Goal: Information Seeking & Learning: Compare options

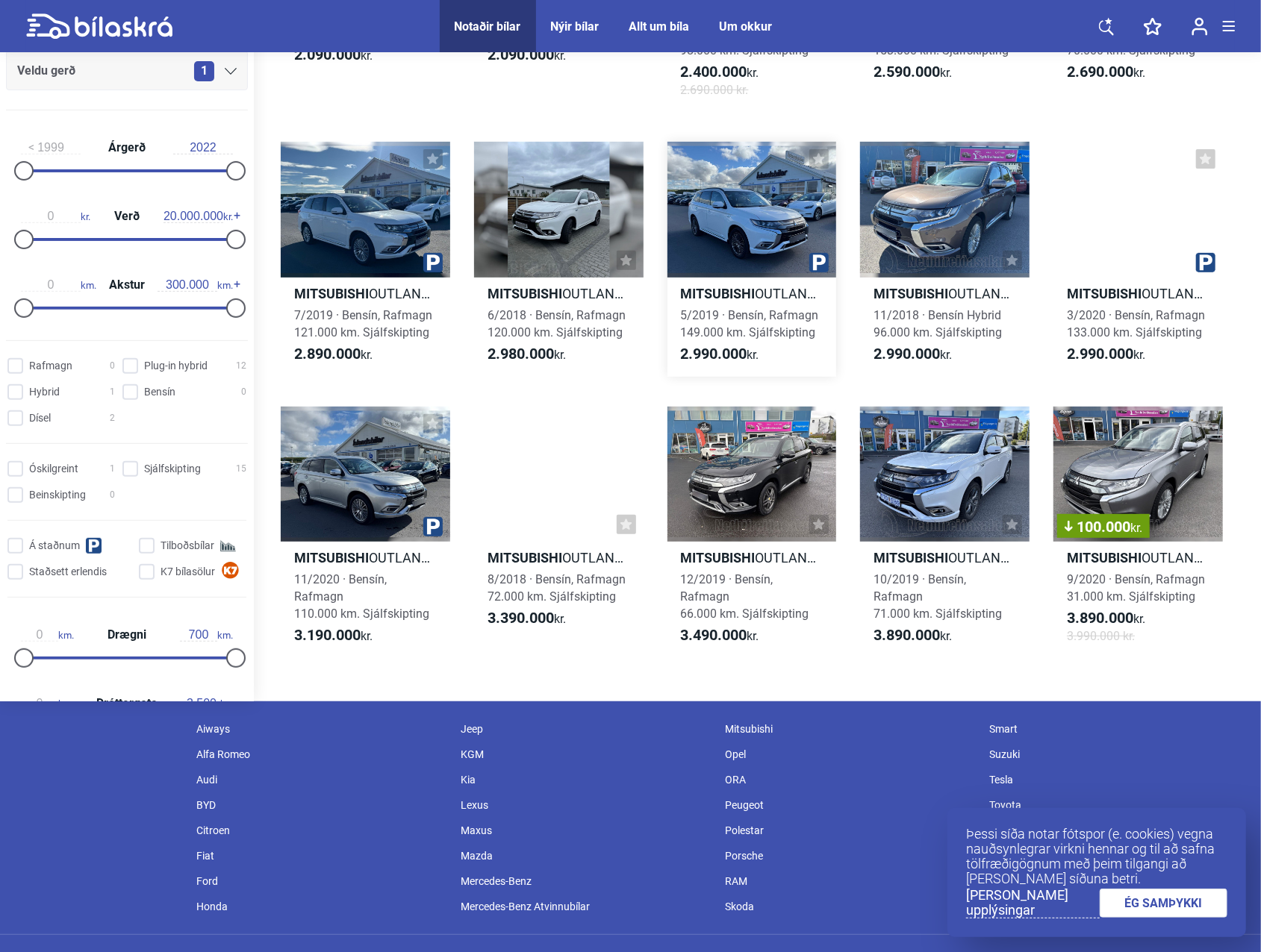
scroll to position [299, 0]
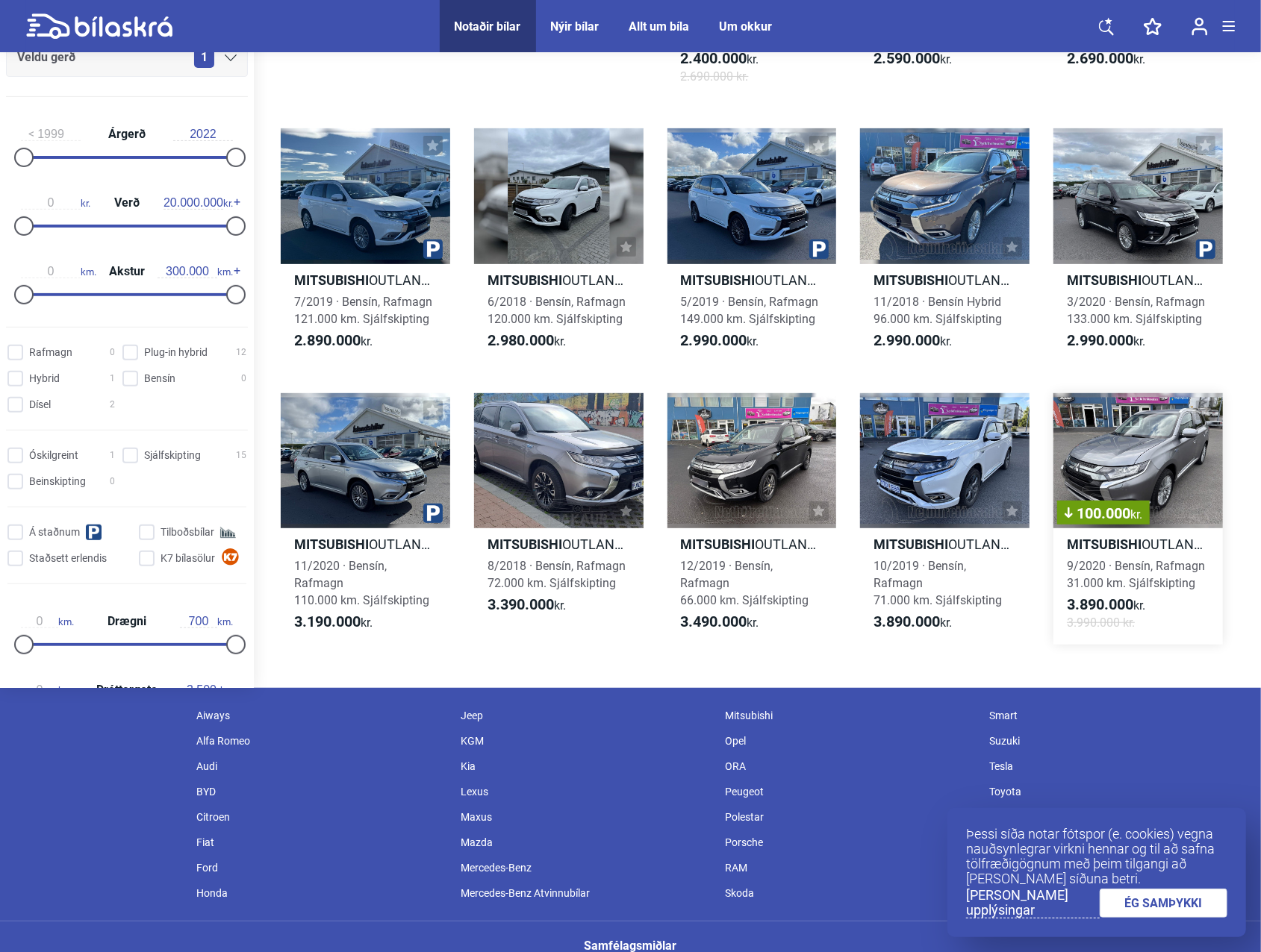
click at [1110, 446] on div "100.000 kr." at bounding box center [1137, 460] width 169 height 135
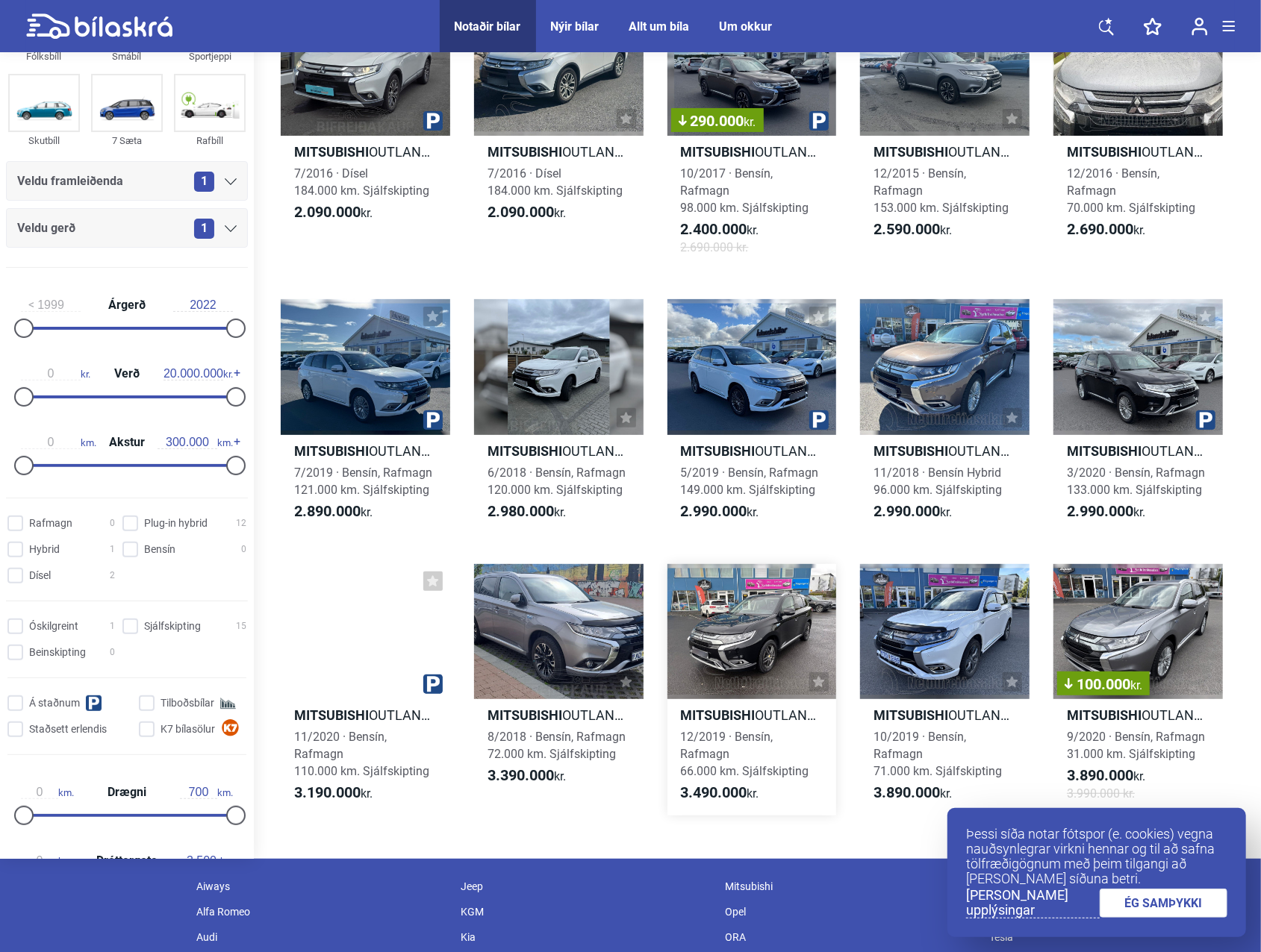
scroll to position [343, 0]
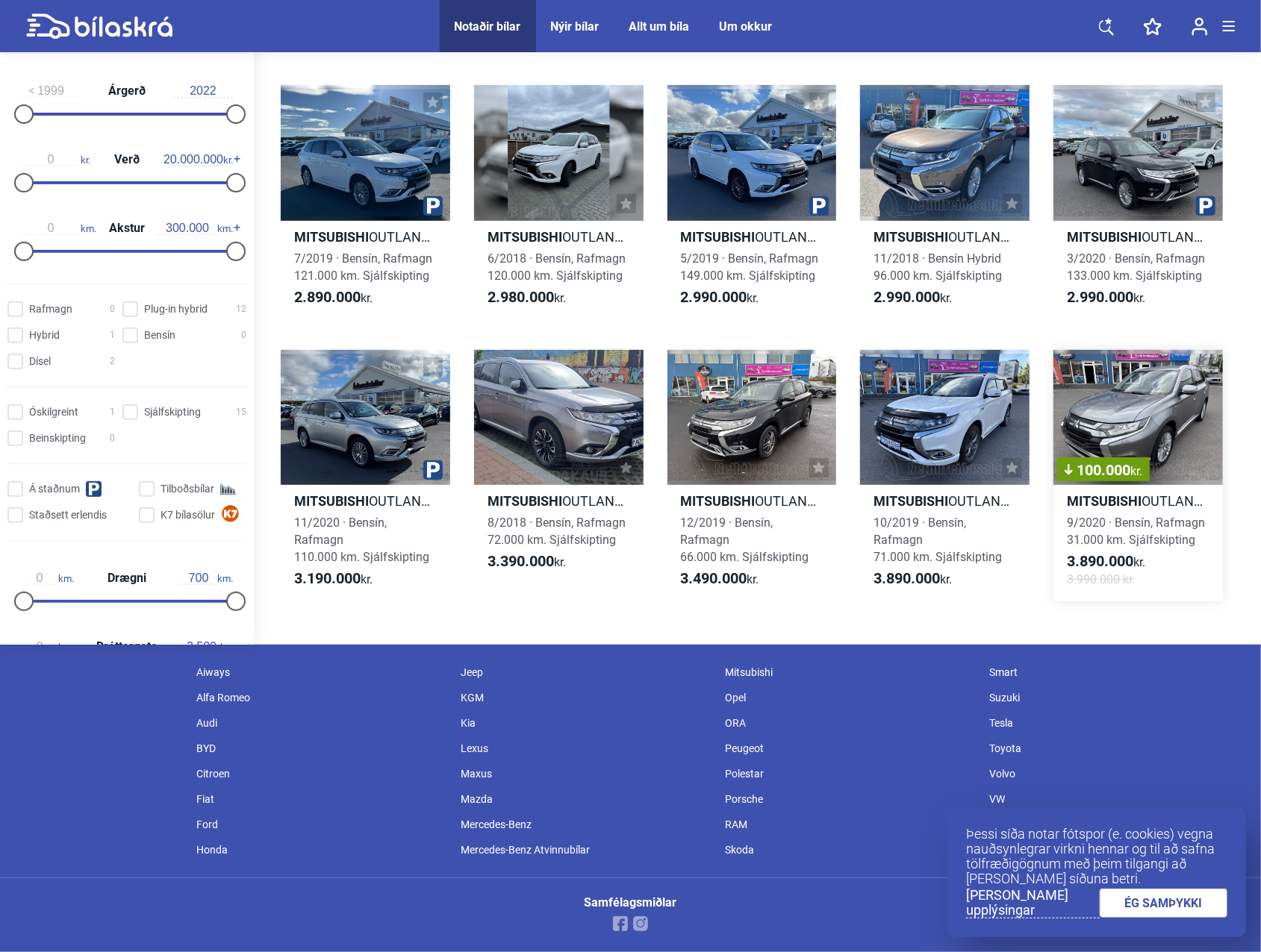
click at [1122, 463] on span "100.000 kr." at bounding box center [1103, 470] width 78 height 15
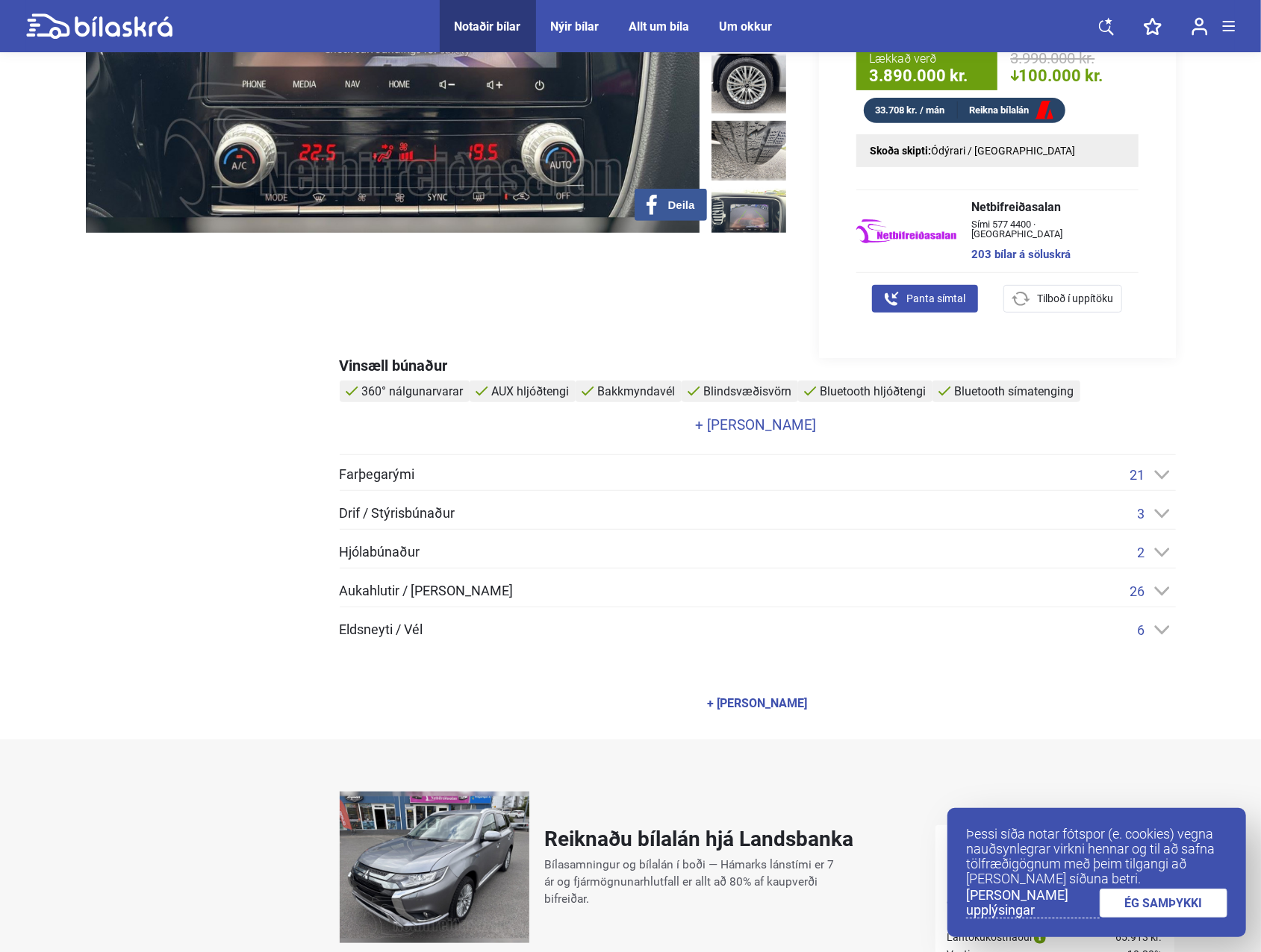
scroll to position [224, 0]
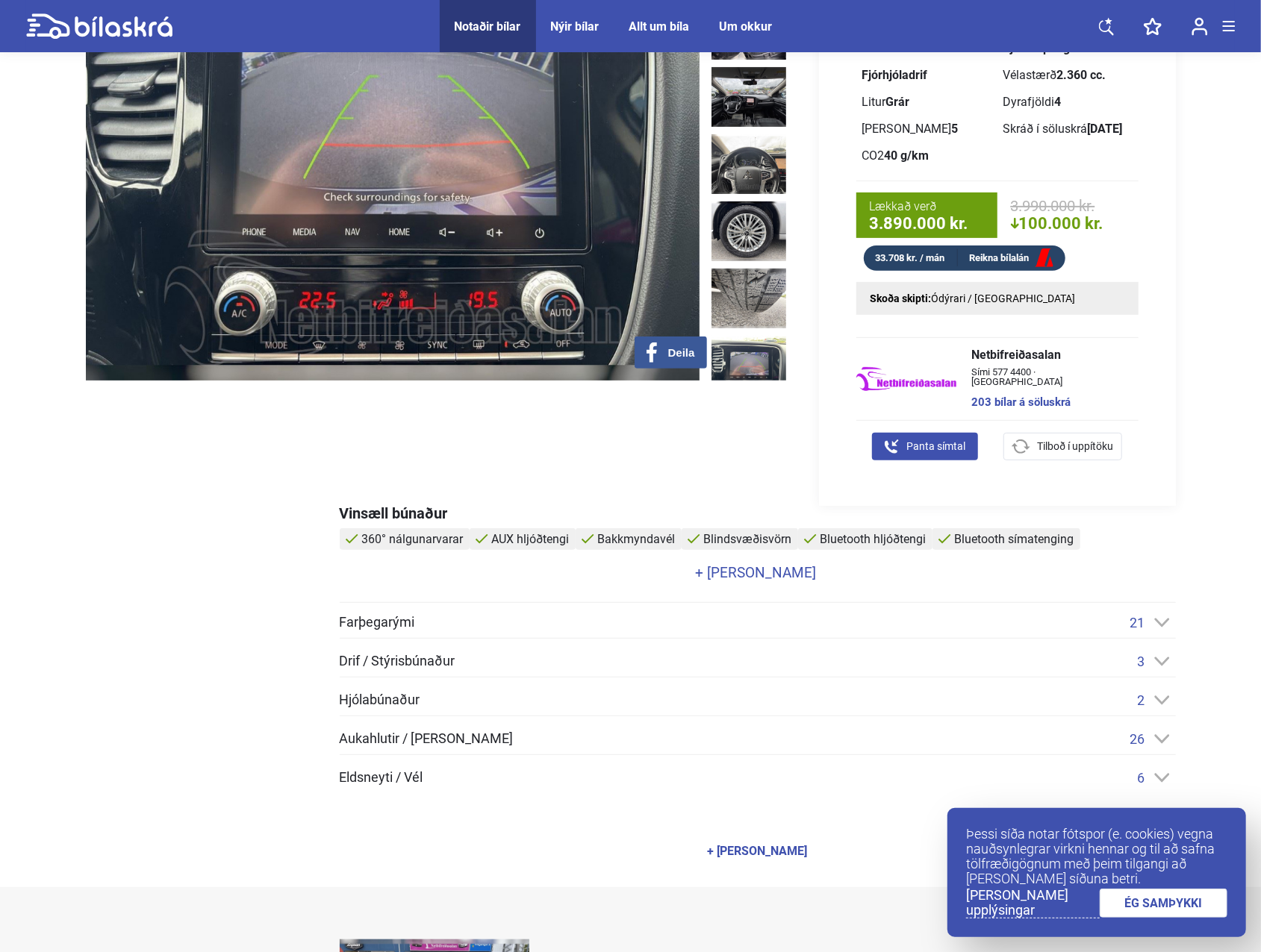
click at [554, 737] on div "Aukahlutir / Annar búnaður 26" at bounding box center [758, 739] width 836 height 16
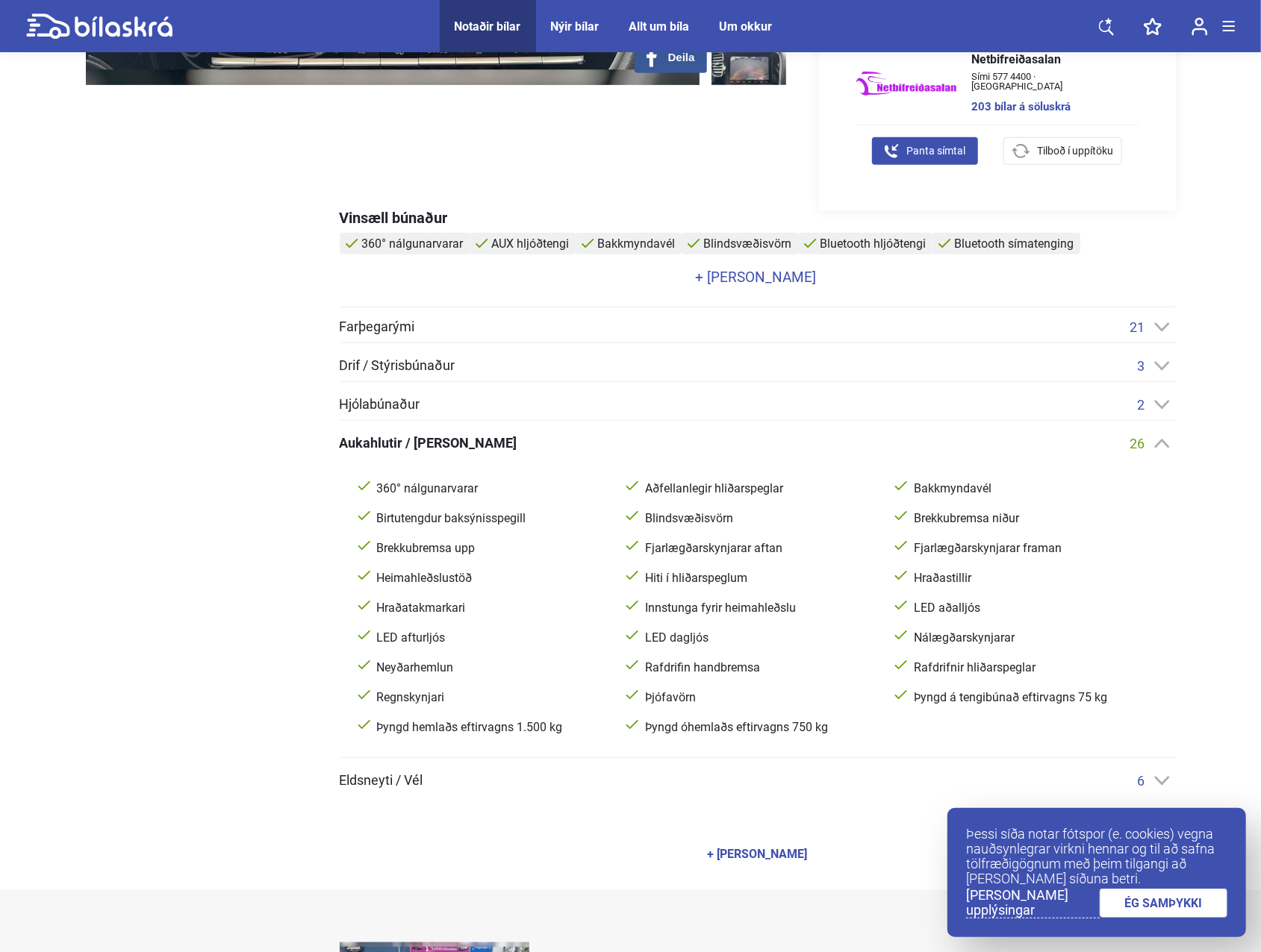
scroll to position [672, 0]
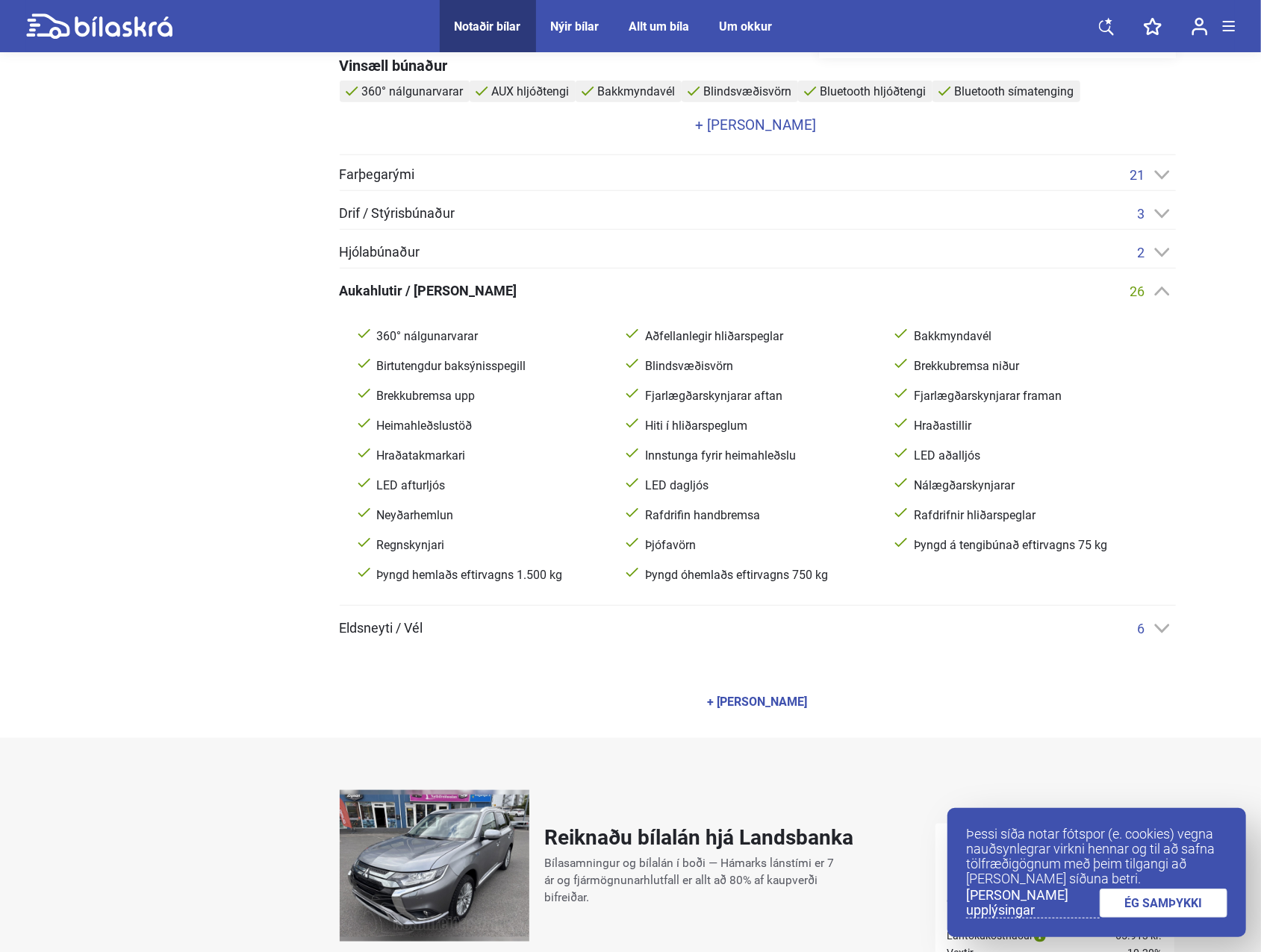
click at [1154, 621] on div "6" at bounding box center [1156, 629] width 38 height 16
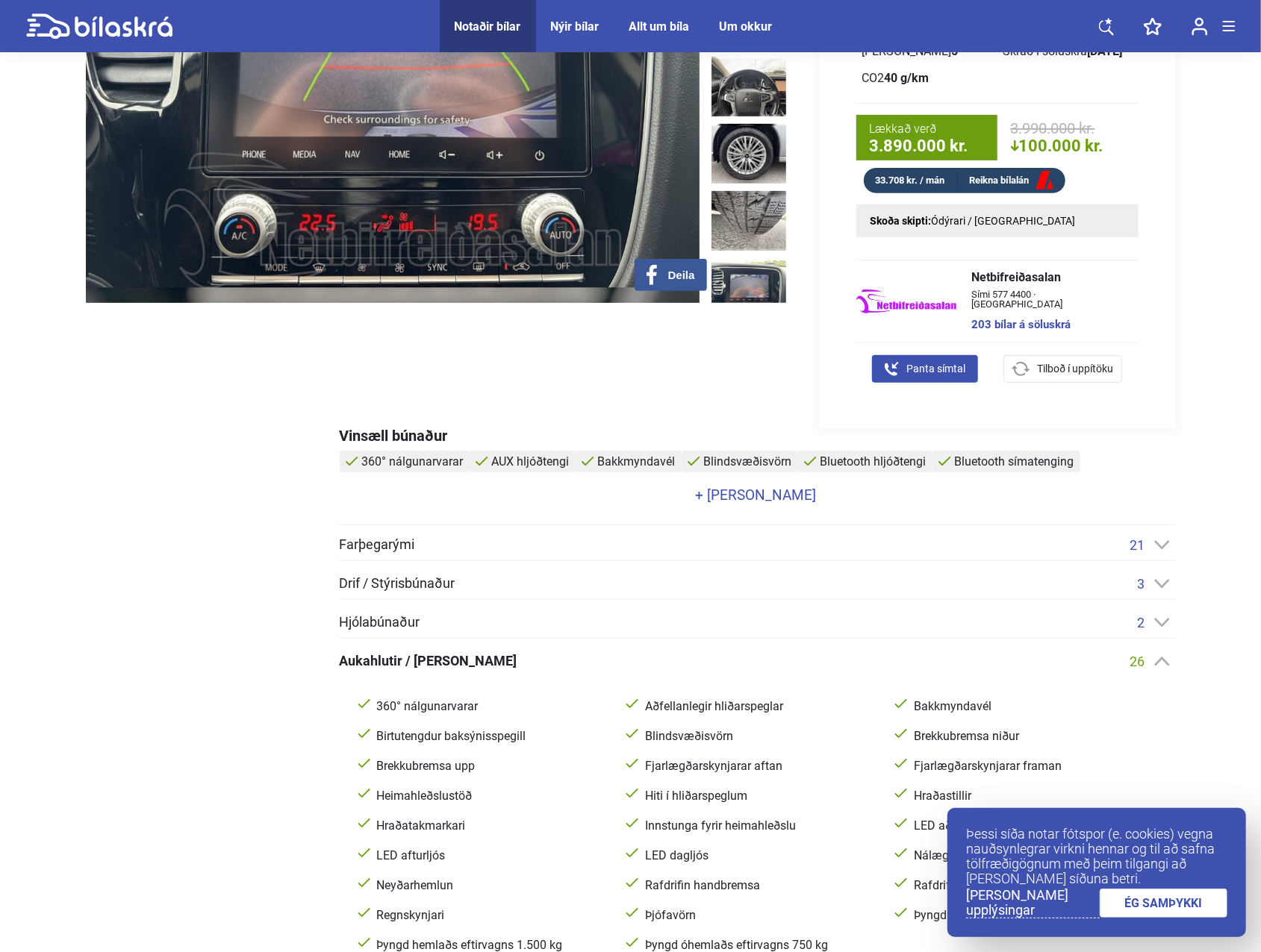
scroll to position [299, 0]
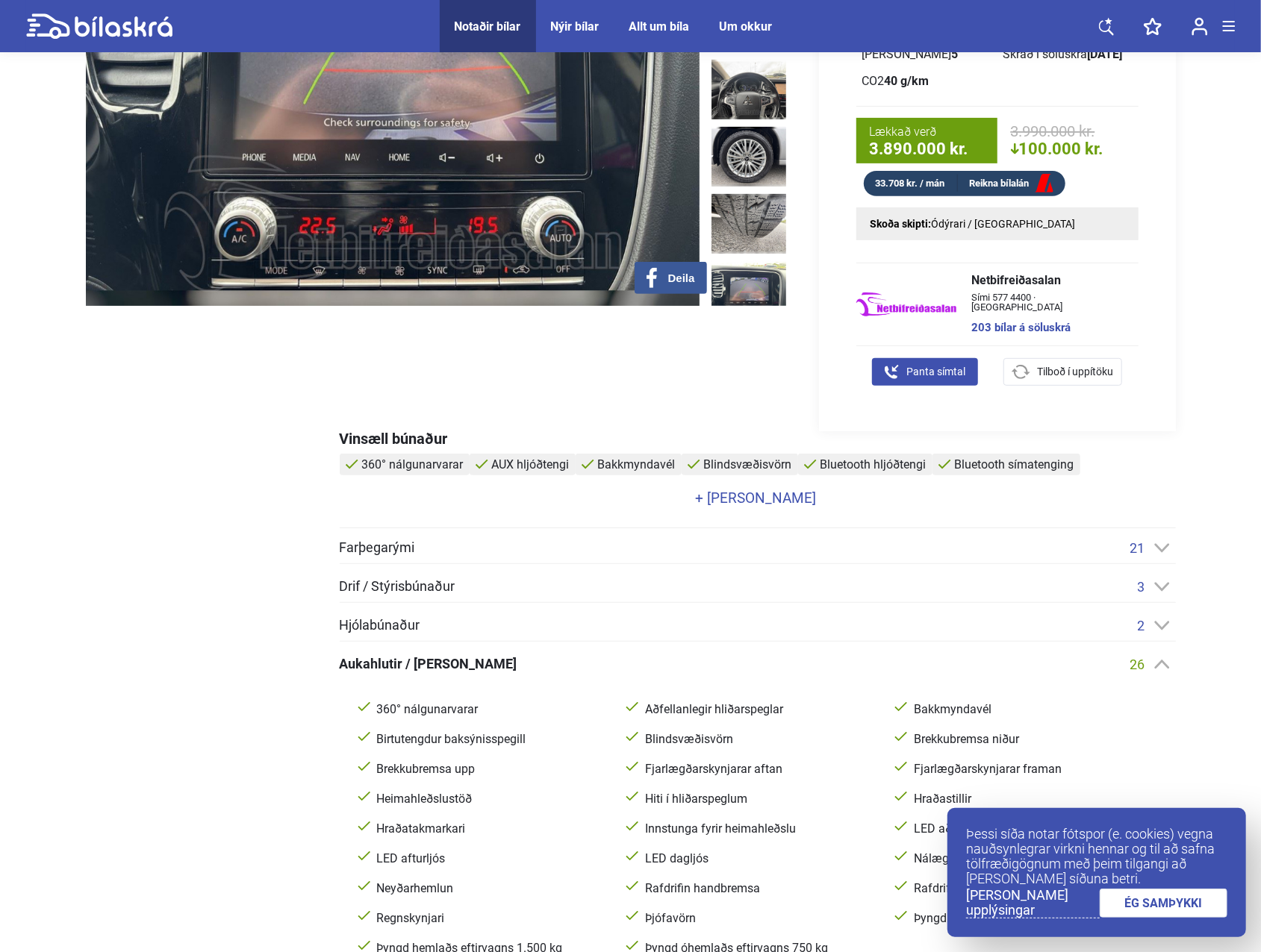
click at [408, 614] on div "Farþegarými 21 Aðgerðahnappar í stýri Aksturstölva Armpúði AUX hljóðtengi Bluet…" at bounding box center [758, 823] width 836 height 566
click at [406, 622] on span "Hjólabúnaður" at bounding box center [380, 625] width 81 height 13
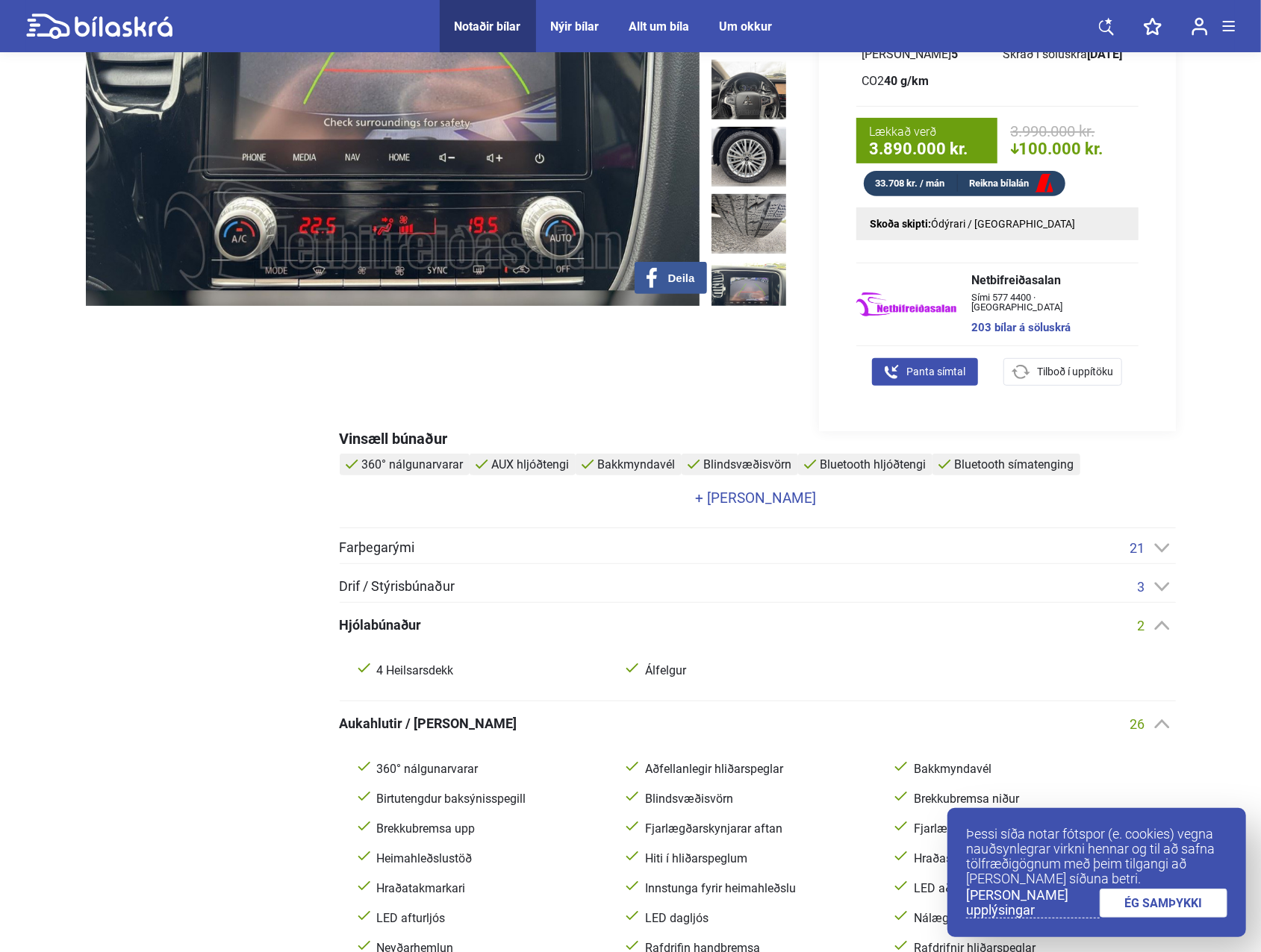
click at [406, 622] on span "Hjólabúnaður" at bounding box center [381, 625] width 82 height 13
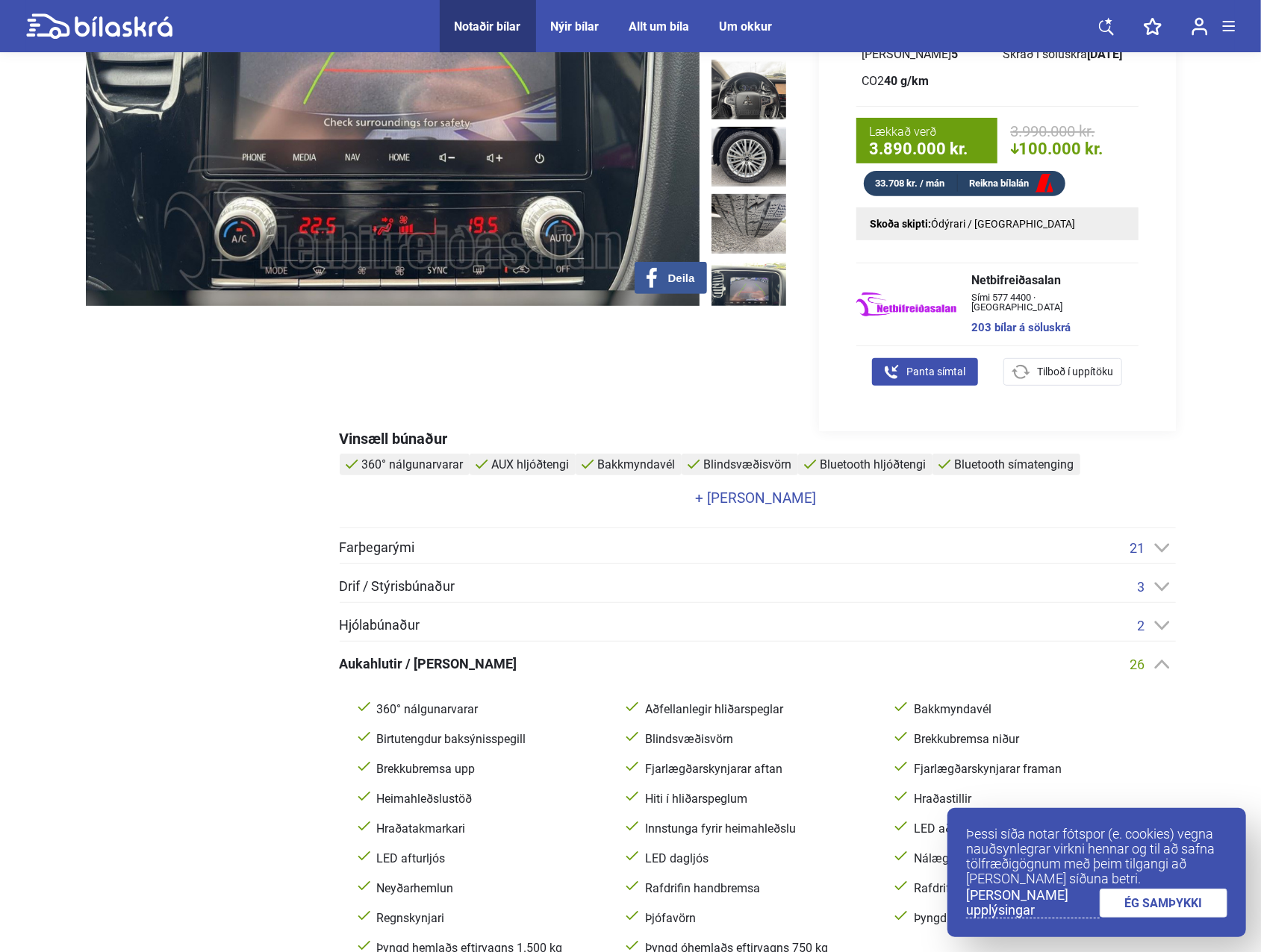
click at [410, 588] on span "Drif / Stýrisbúnaður" at bounding box center [398, 586] width 116 height 13
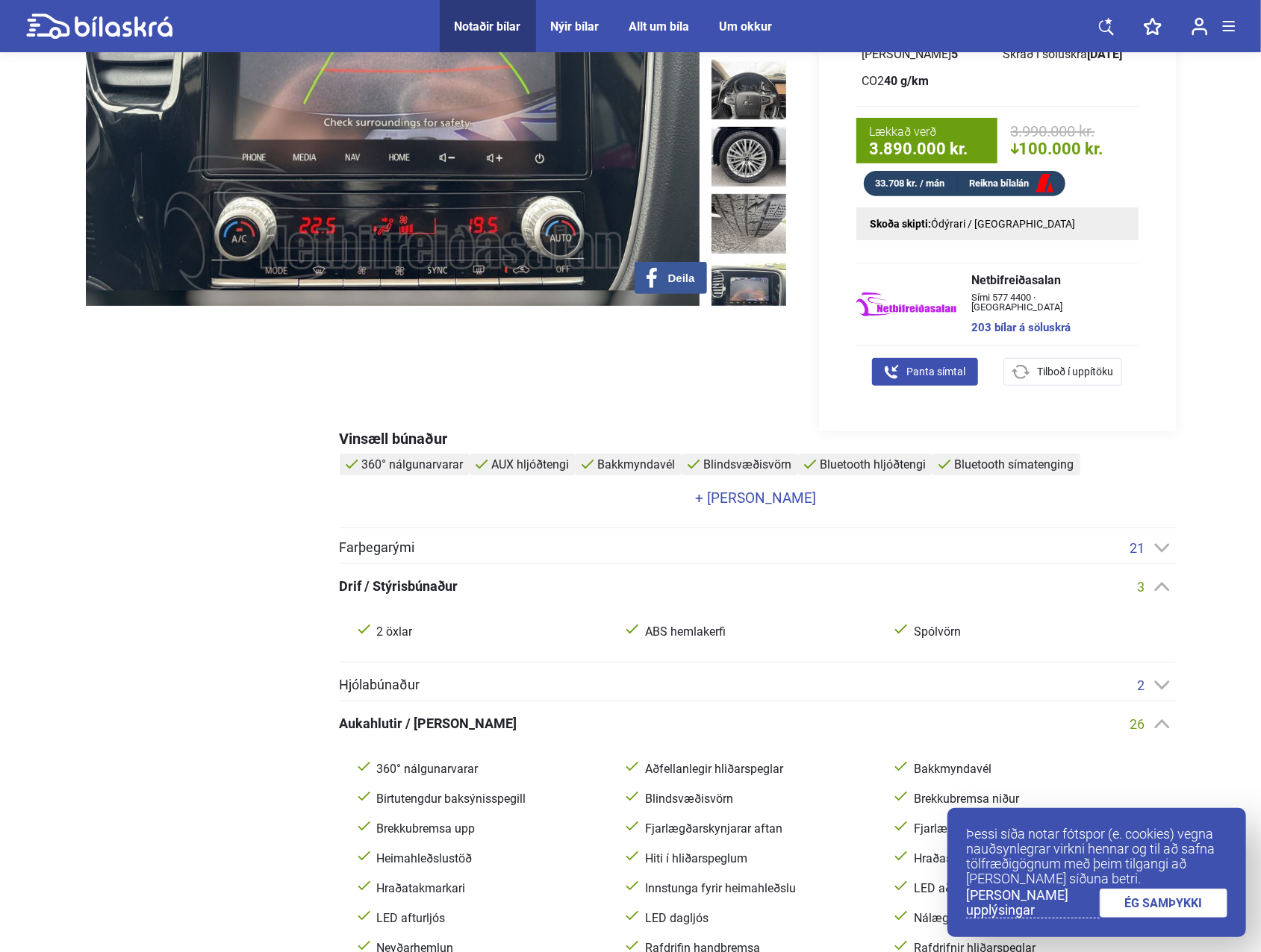
click at [410, 588] on span "Drif / Stýrisbúnaður" at bounding box center [399, 586] width 119 height 13
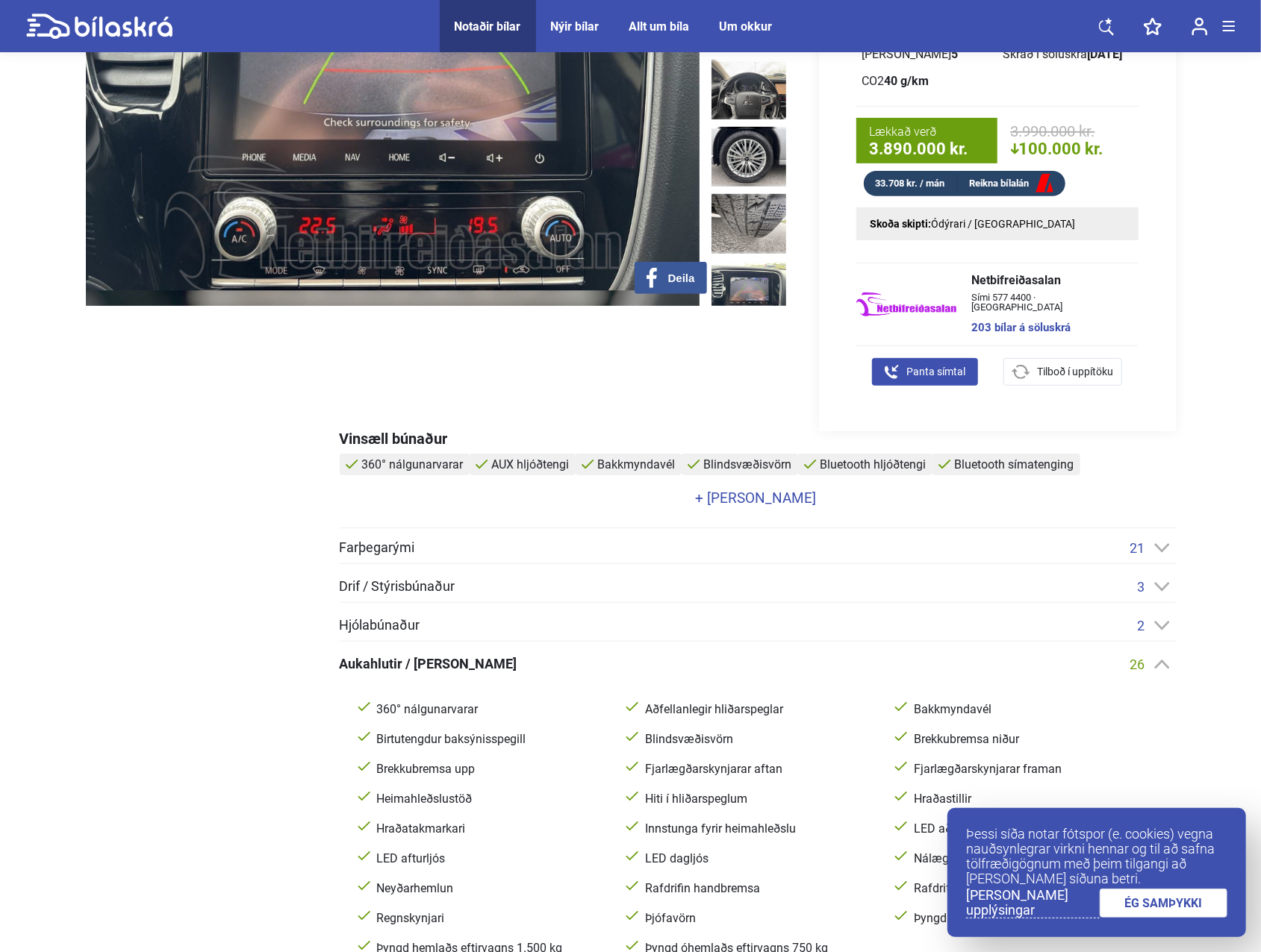
click at [396, 552] on span "Farþegarými" at bounding box center [377, 547] width 75 height 13
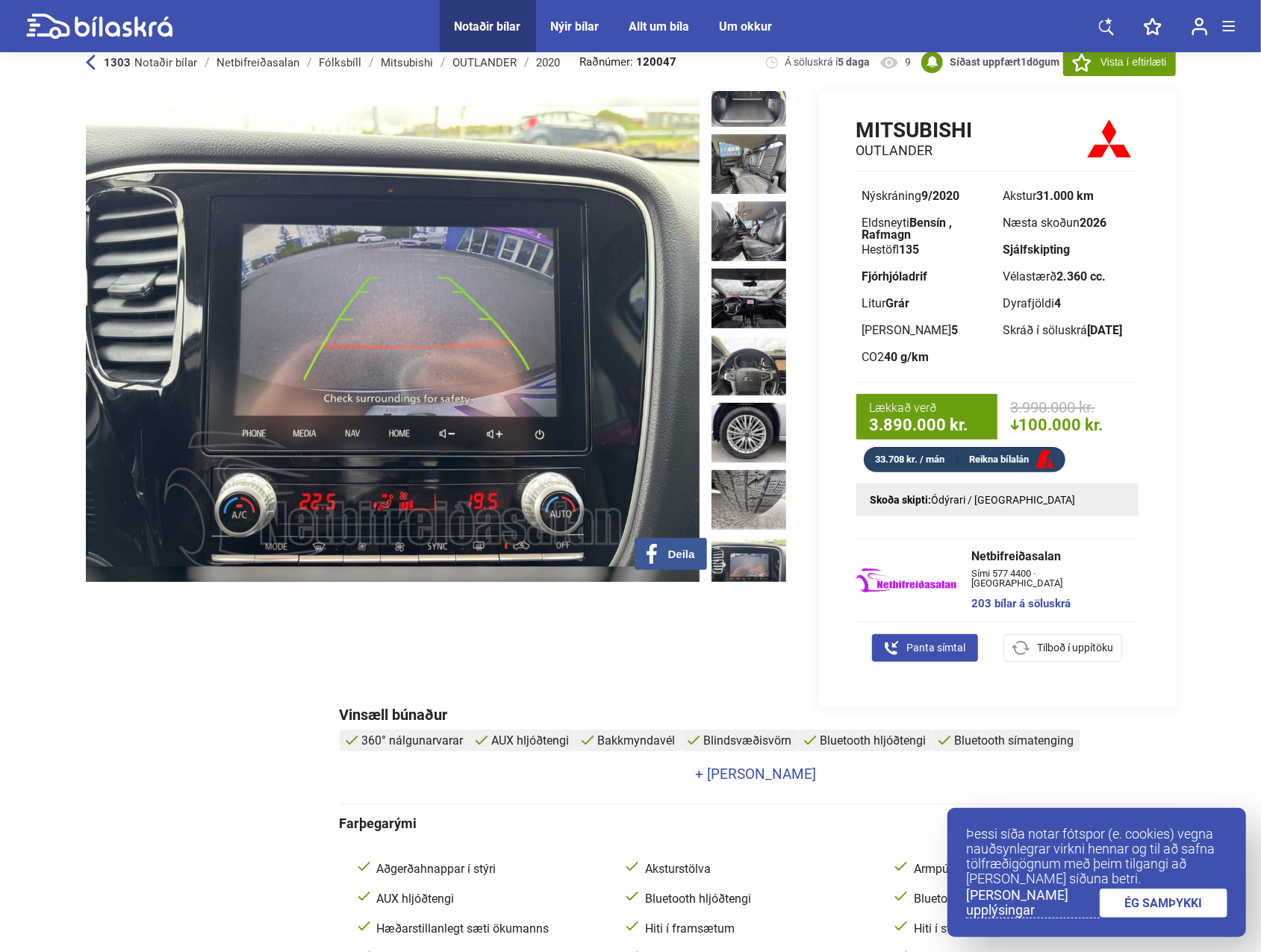
scroll to position [0, 0]
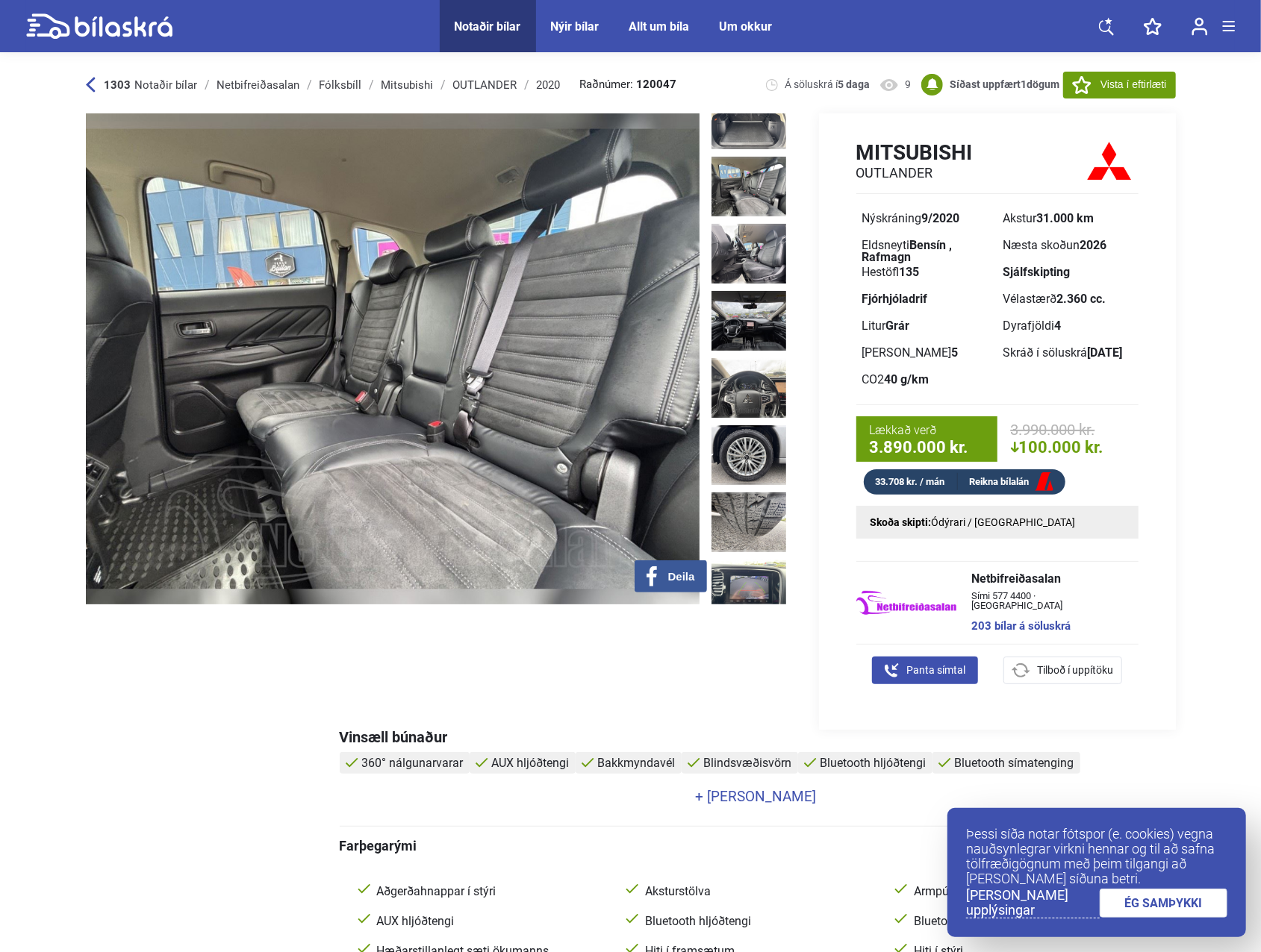
click at [181, 722] on div "‹ › Deila Á söluskrá í 5 daga 9 Mitsubishi OUTLANDER Nýskráning 9/2020 Akstur 3…" at bounding box center [631, 421] width 1090 height 616
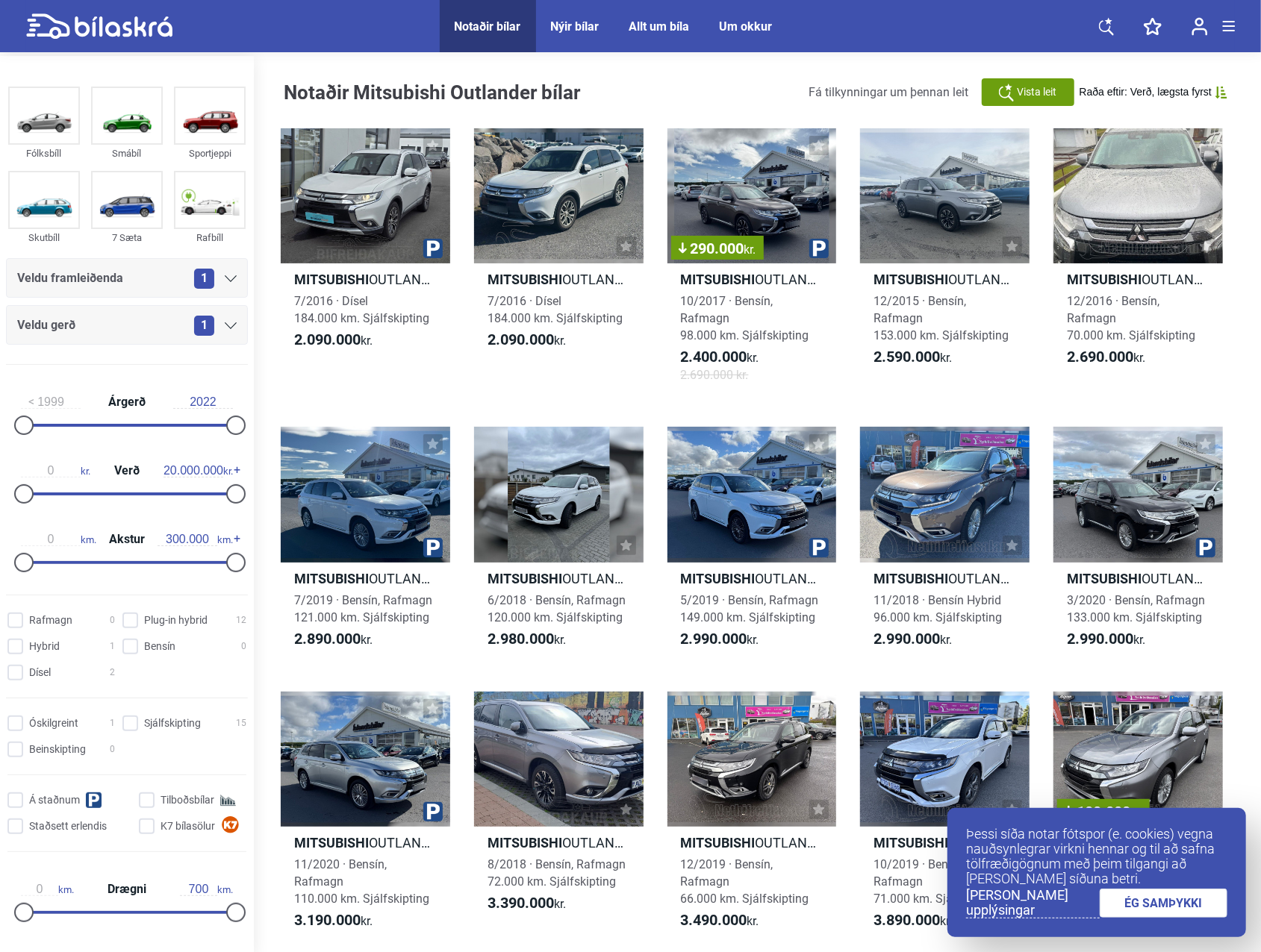
click at [844, 34] on div "Notaðir bílar Nýir bílar Allt um bíla Um okkur Notaðir bílar Nýir bílar Allt um…" at bounding box center [630, 26] width 1208 height 52
click at [575, 27] on div "Nýir bílar" at bounding box center [575, 26] width 49 height 14
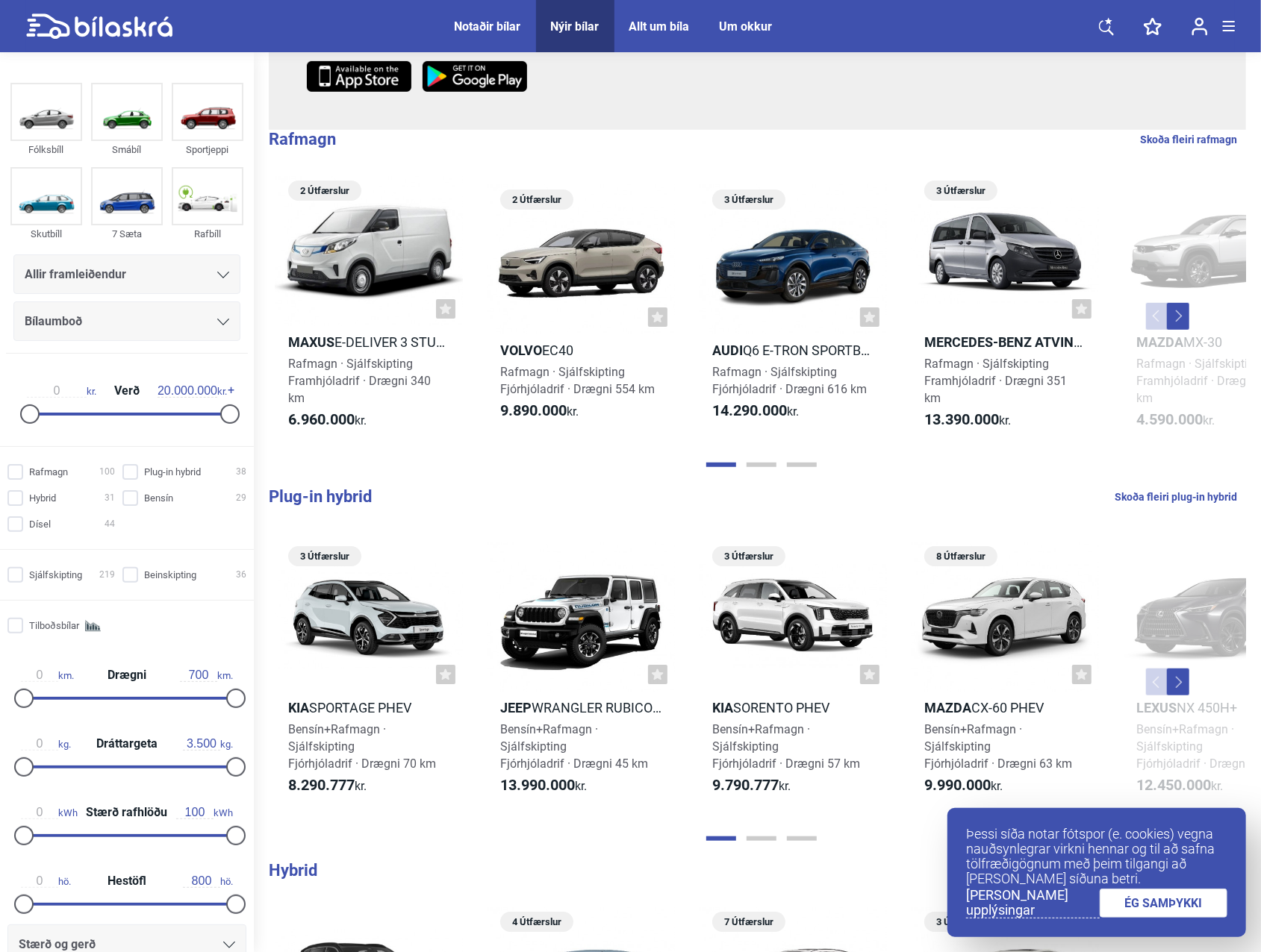
scroll to position [224, 0]
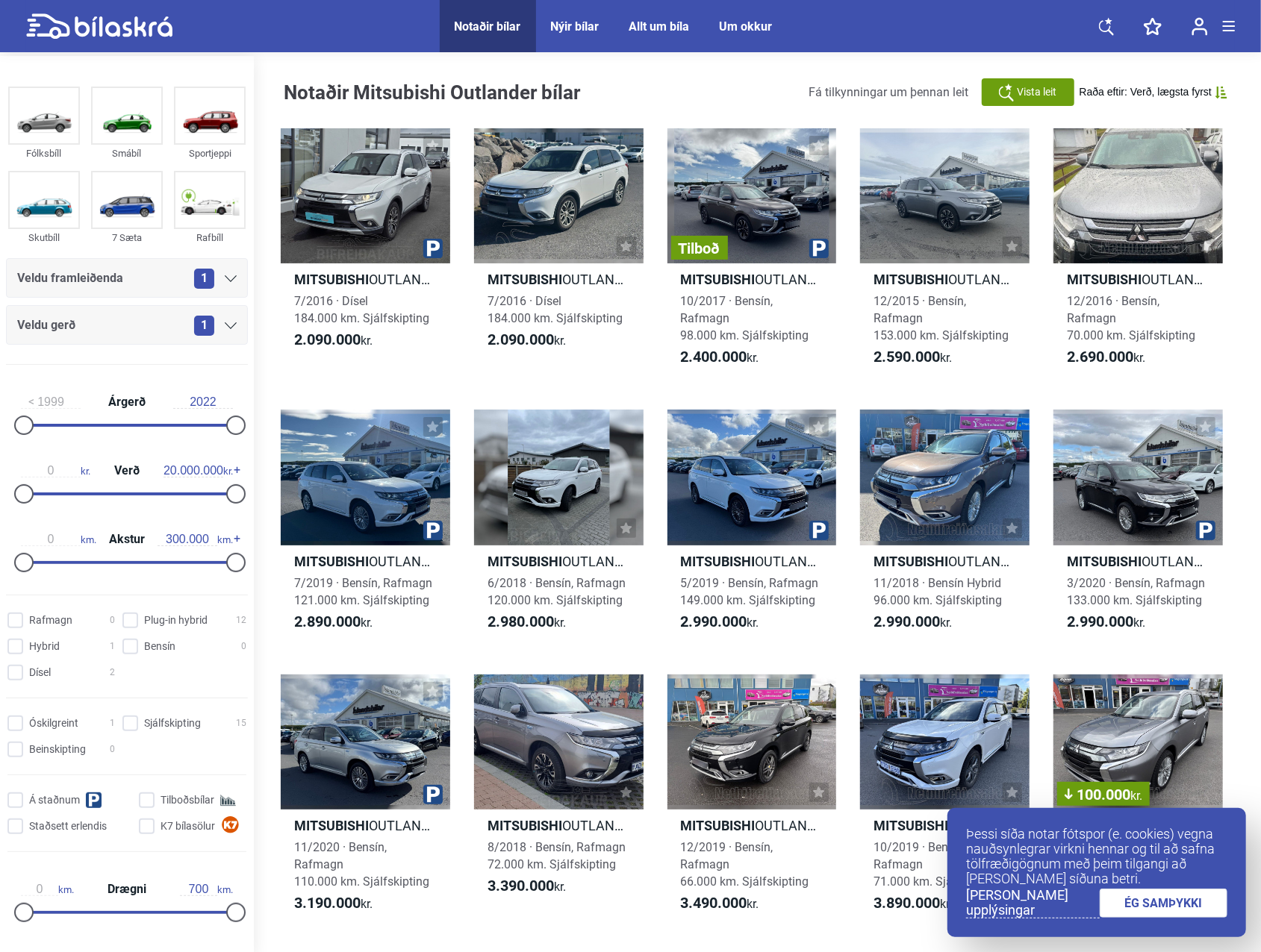
click at [612, 84] on div "Notaðir Mitsubishi Outlander bílar Fá tilkynningar um þennan leit Vista leit Ra…" at bounding box center [765, 92] width 962 height 43
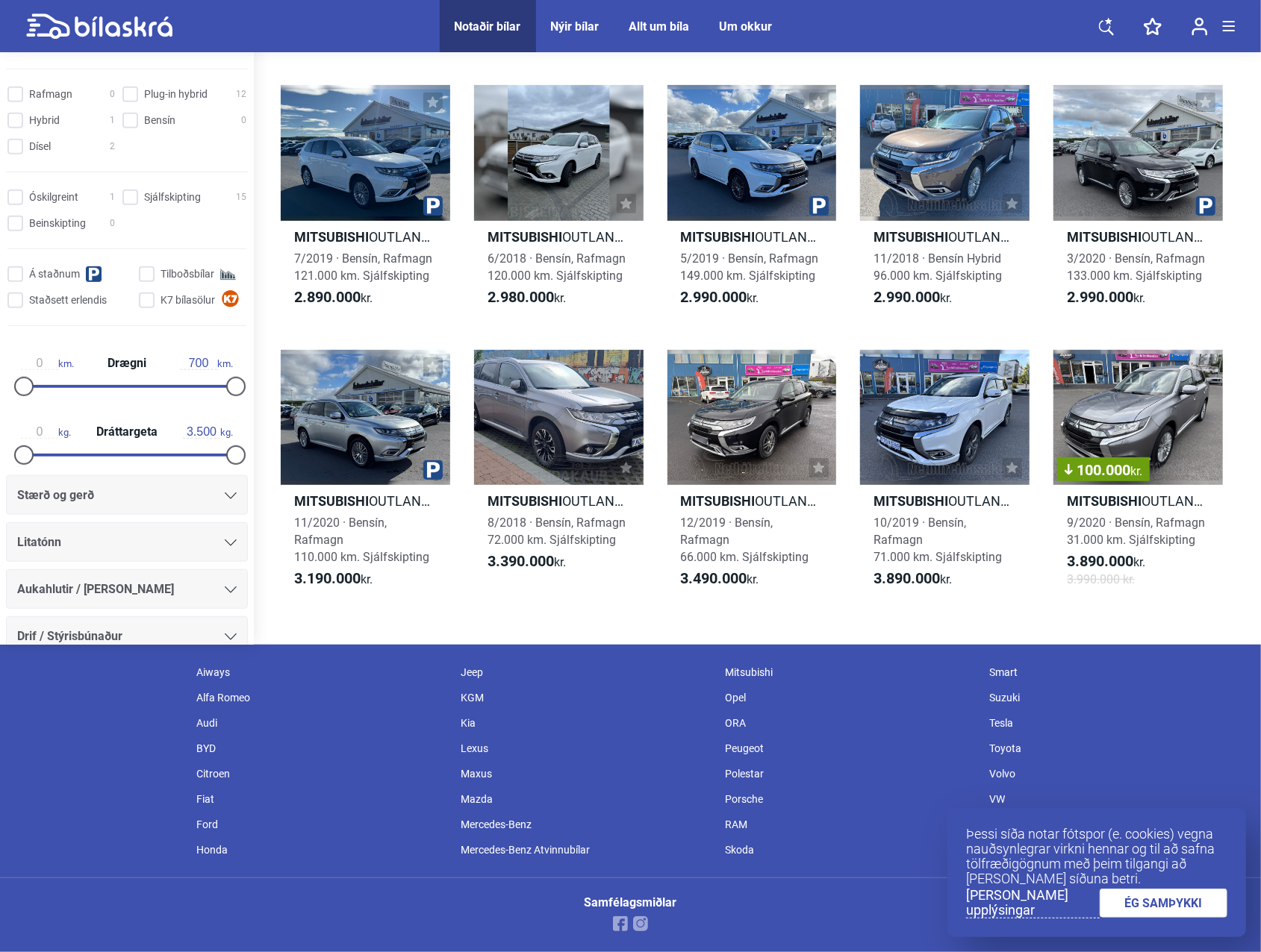
scroll to position [299, 0]
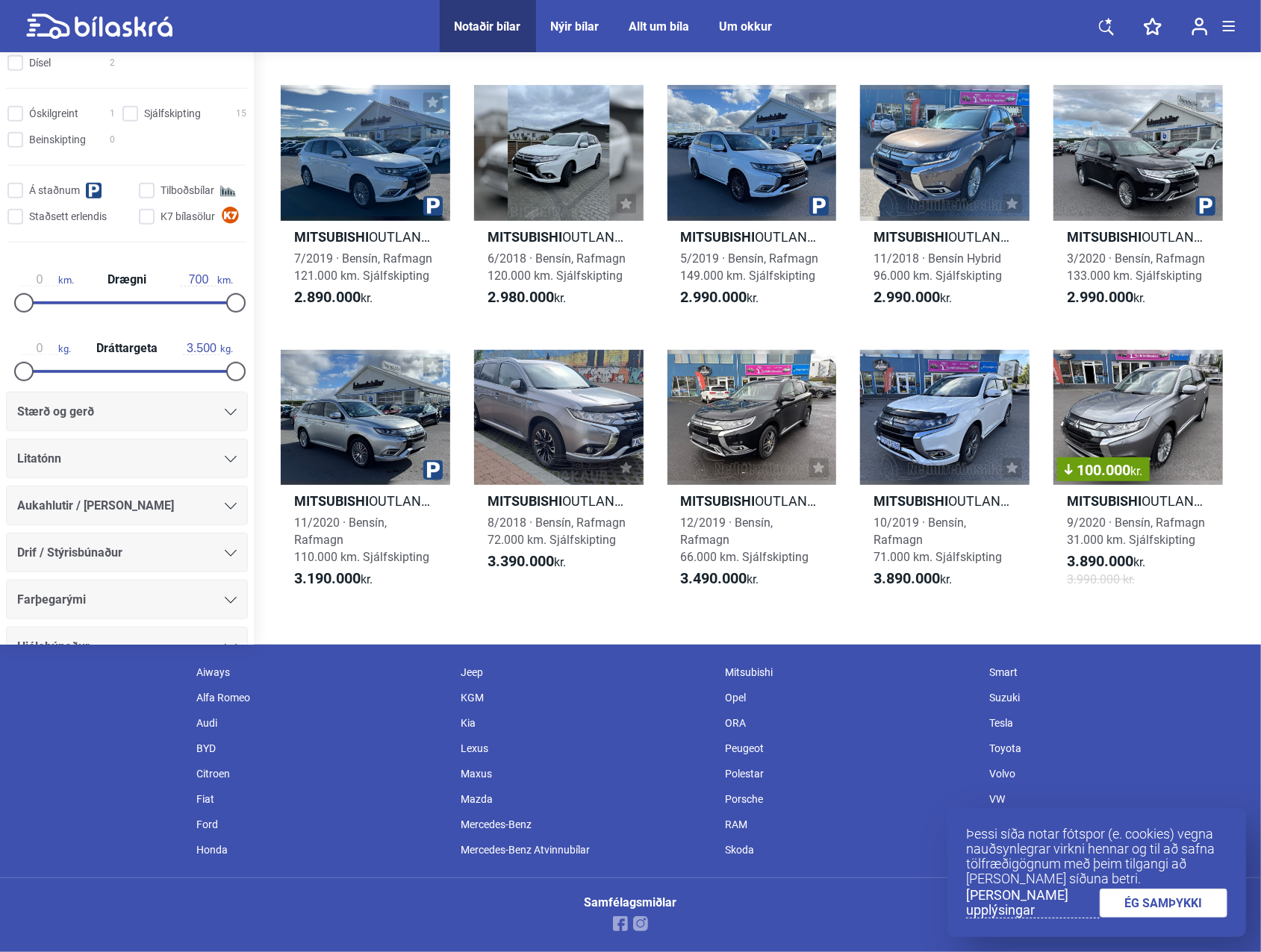
click at [216, 407] on div "Stærð og gerð" at bounding box center [126, 412] width 219 height 21
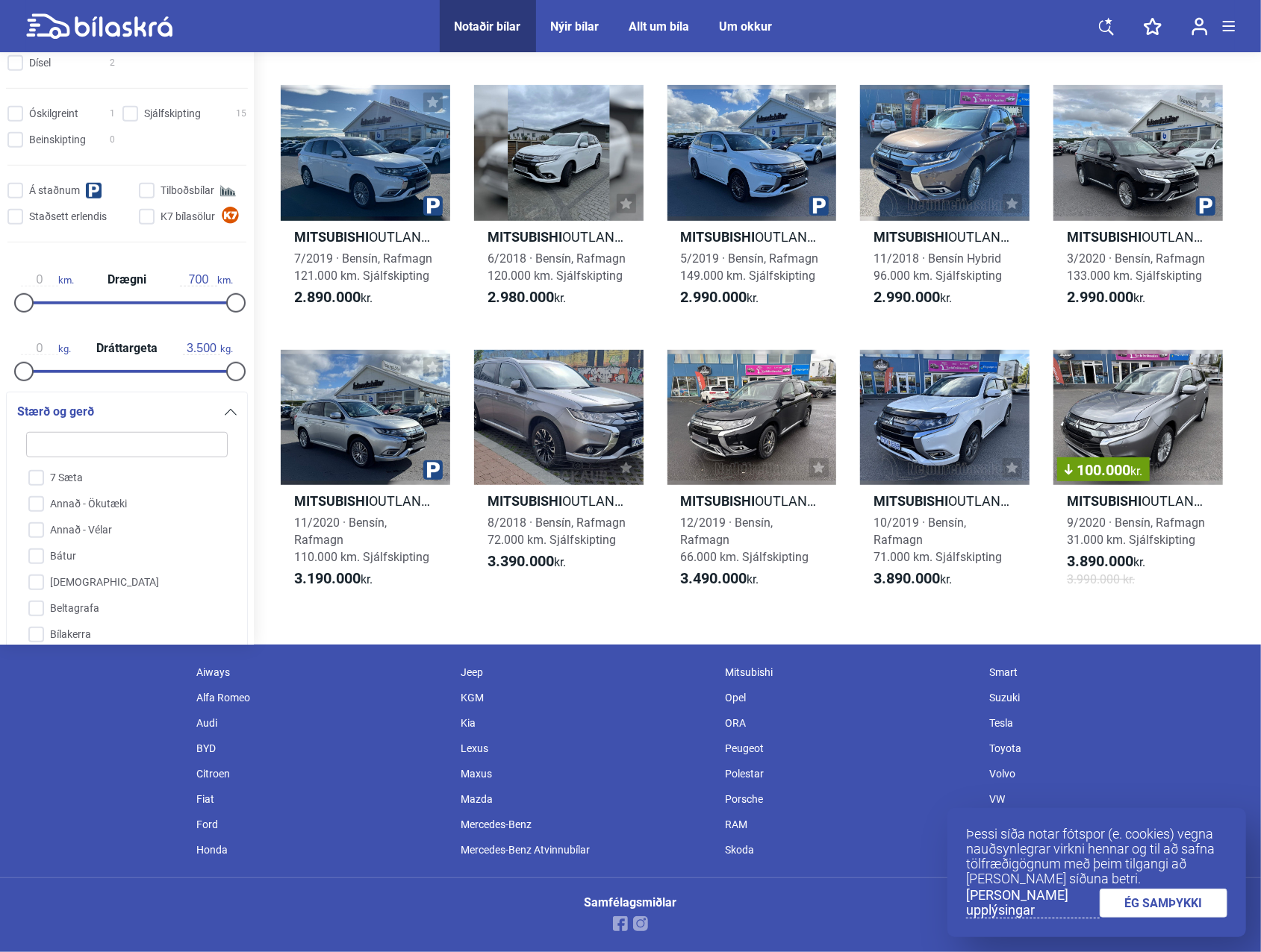
click at [228, 410] on icon at bounding box center [231, 412] width 12 height 7
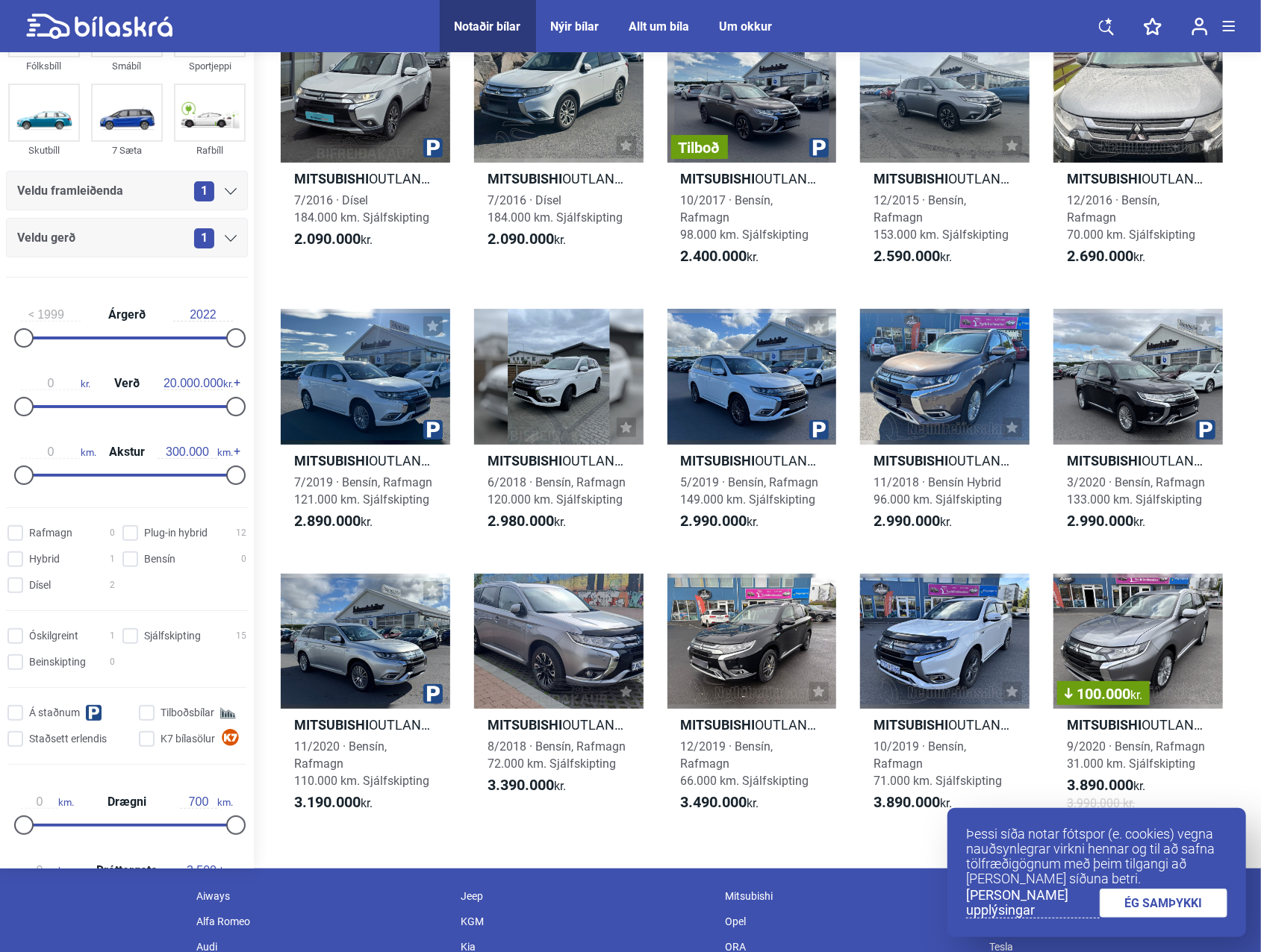
scroll to position [0, 0]
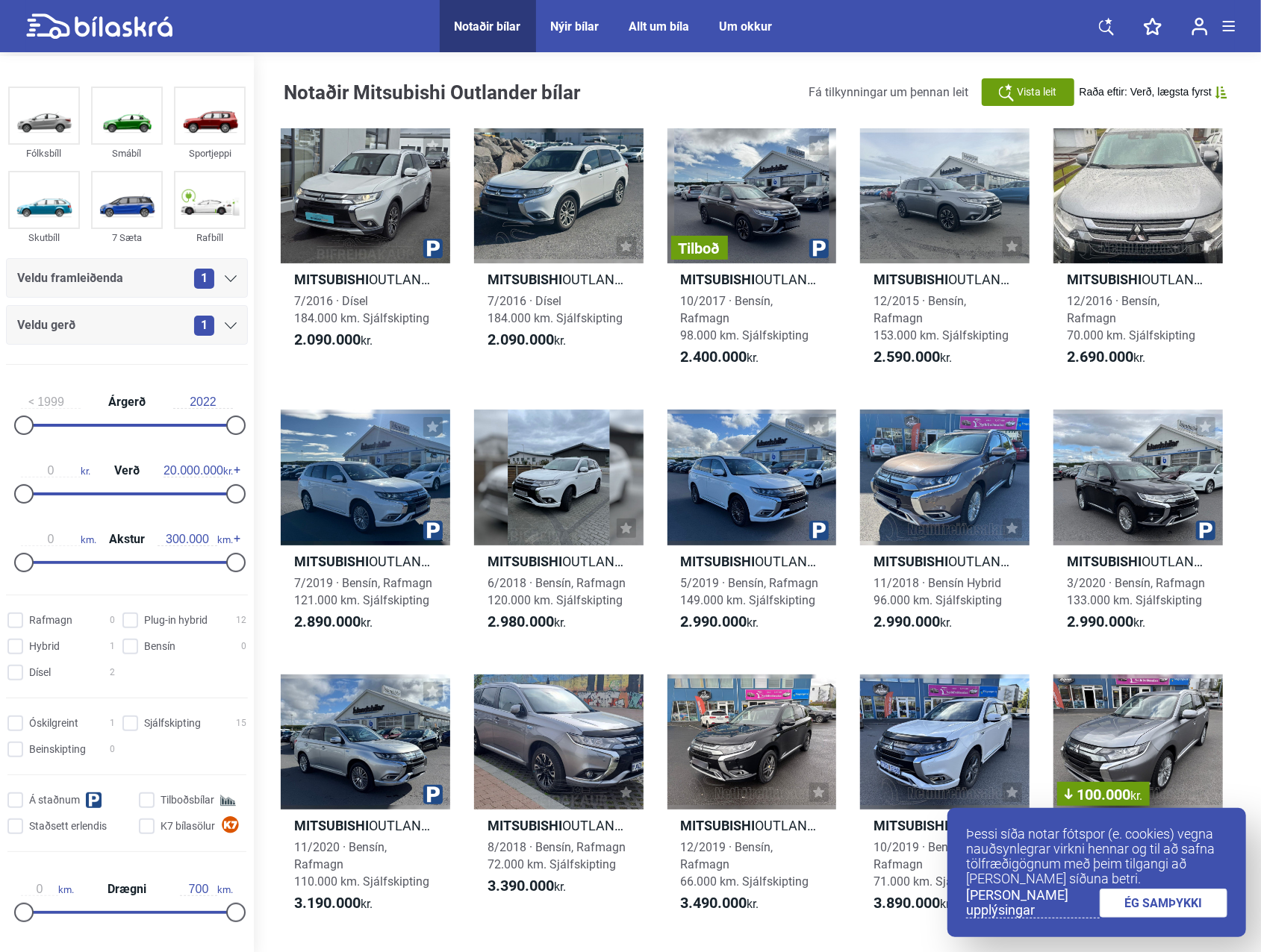
click at [225, 275] on icon at bounding box center [231, 278] width 12 height 7
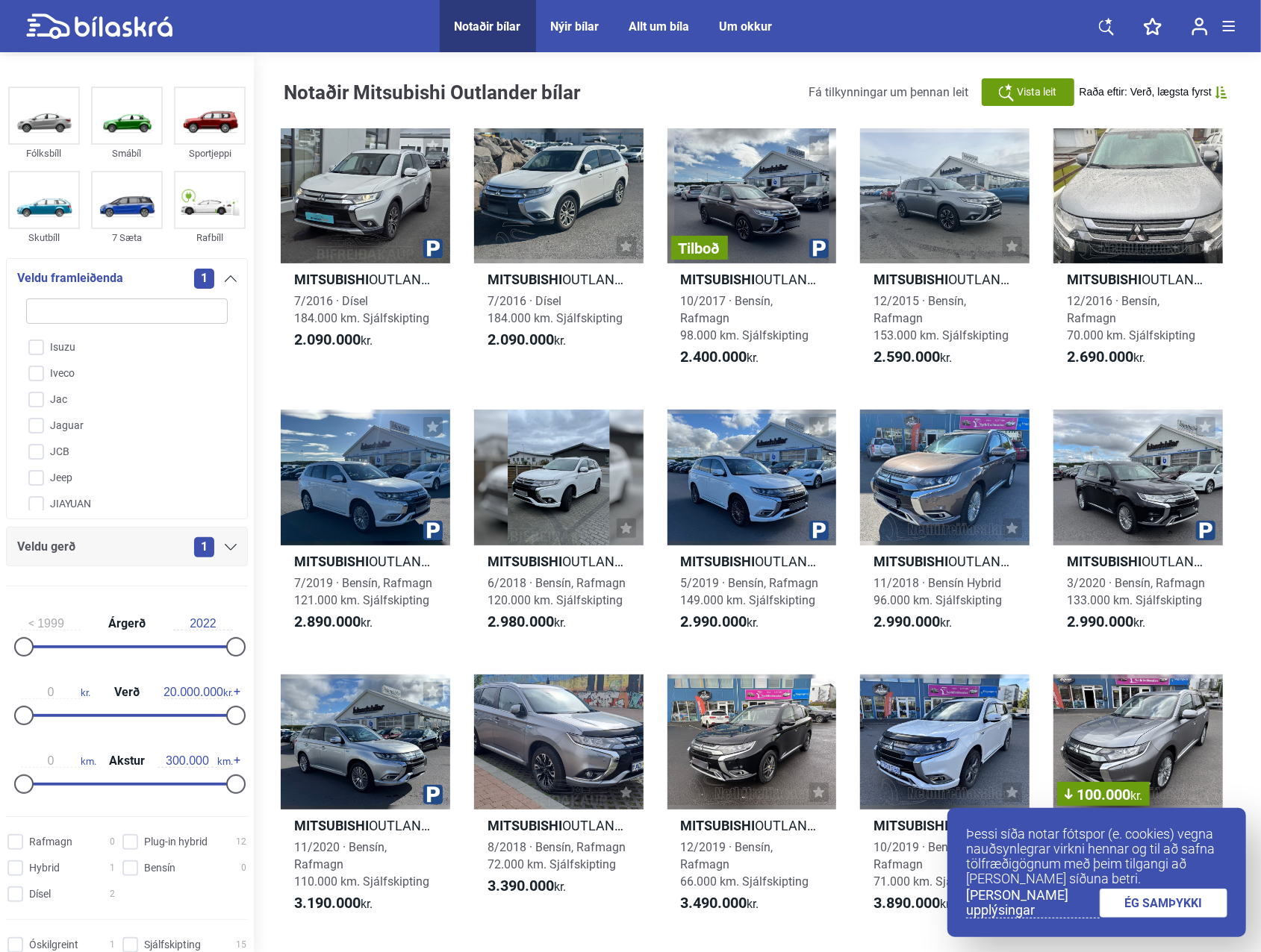
scroll to position [1463, 0]
click at [42, 495] on input "Jeep" at bounding box center [117, 502] width 203 height 26
checkbox input "true"
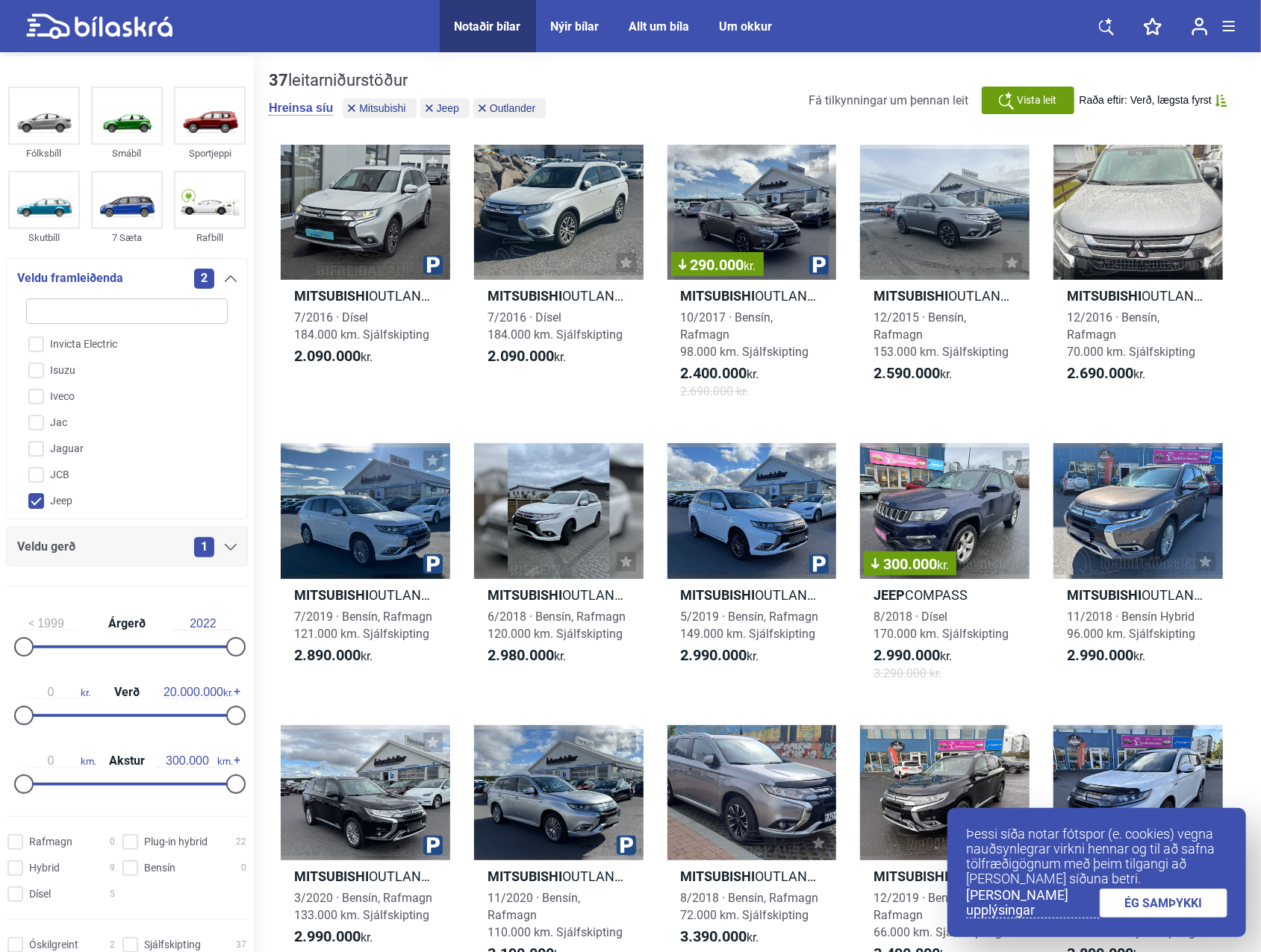
click at [222, 543] on div "1" at bounding box center [215, 547] width 43 height 20
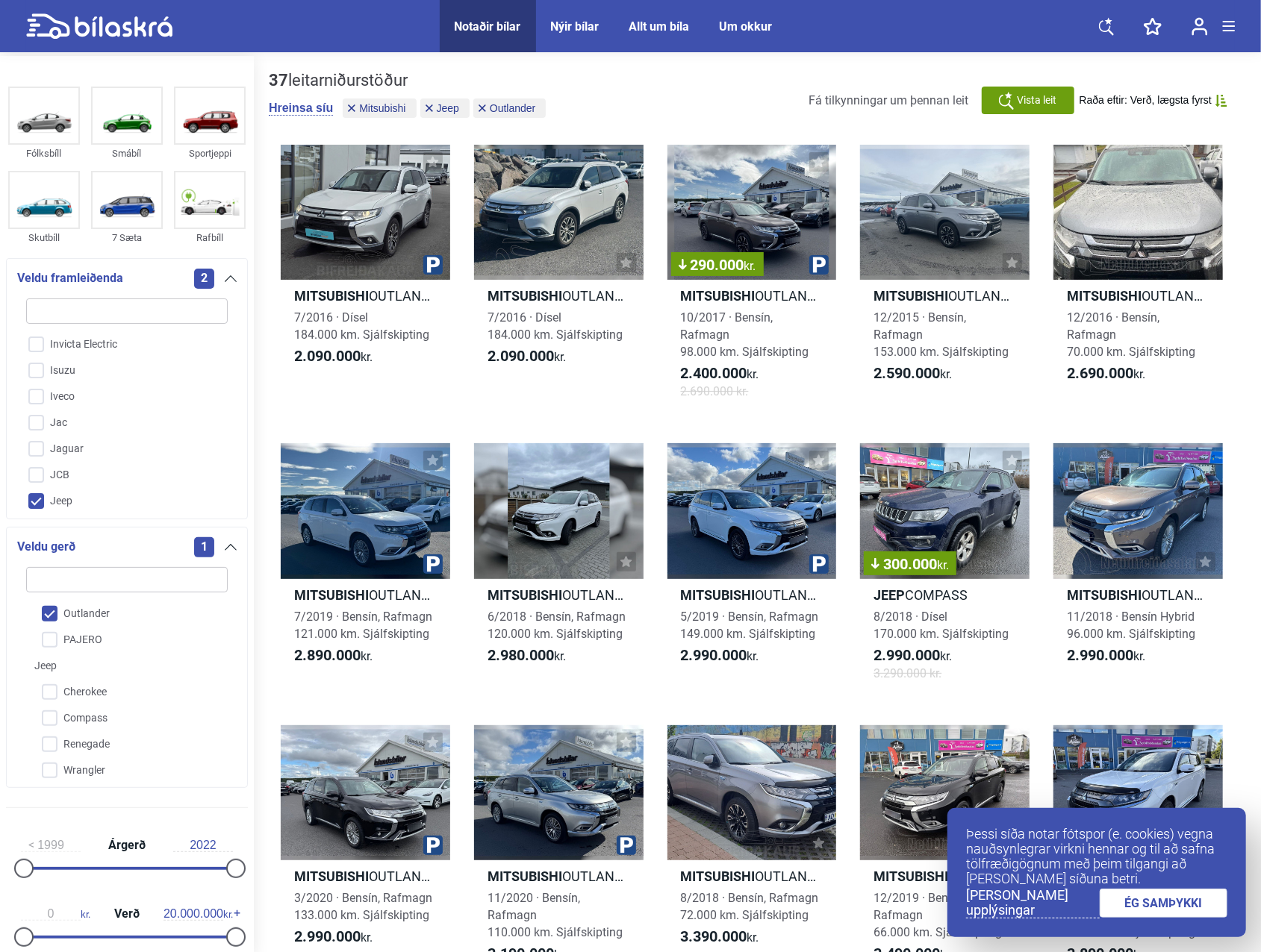
scroll to position [109, 0]
click at [93, 706] on input "Compass" at bounding box center [117, 714] width 203 height 26
checkbox input "true"
click at [263, 624] on div "22 leitarniðurstöður Hreinsa síu Mitsubishi Jeep Outlander Compass Fá tilkynnin…" at bounding box center [757, 679] width 1007 height 1246
drag, startPoint x: 88, startPoint y: 731, endPoint x: 96, endPoint y: 728, distance: 8.0
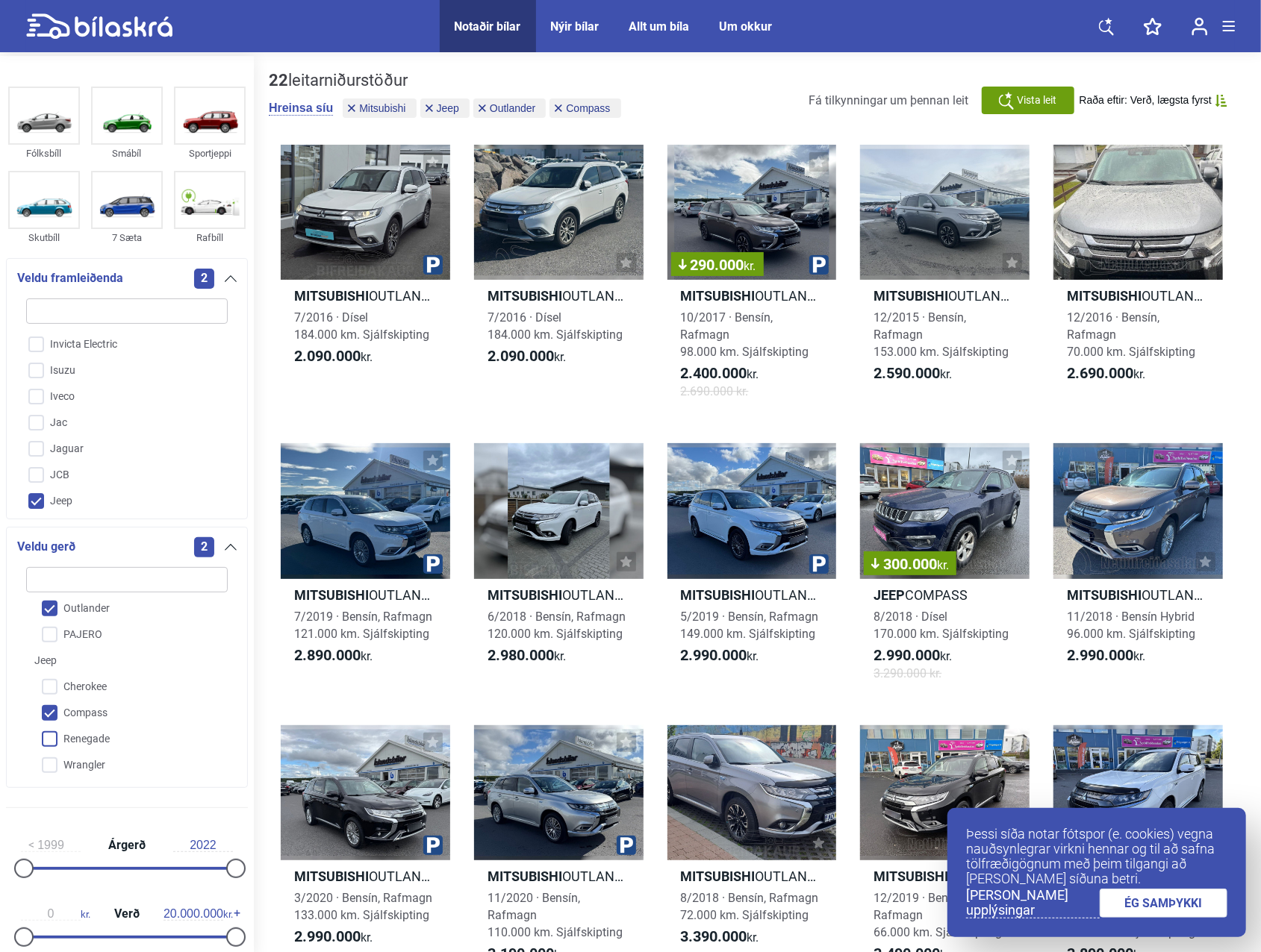
click at [89, 731] on input "Renegade" at bounding box center [117, 740] width 203 height 26
checkbox input "true"
click at [398, 397] on link "Mitsubishi OUTLANDER 7/2016 · Dísel 184.000 km. Sjálfskipting 2.090.000 kr." at bounding box center [365, 279] width 169 height 269
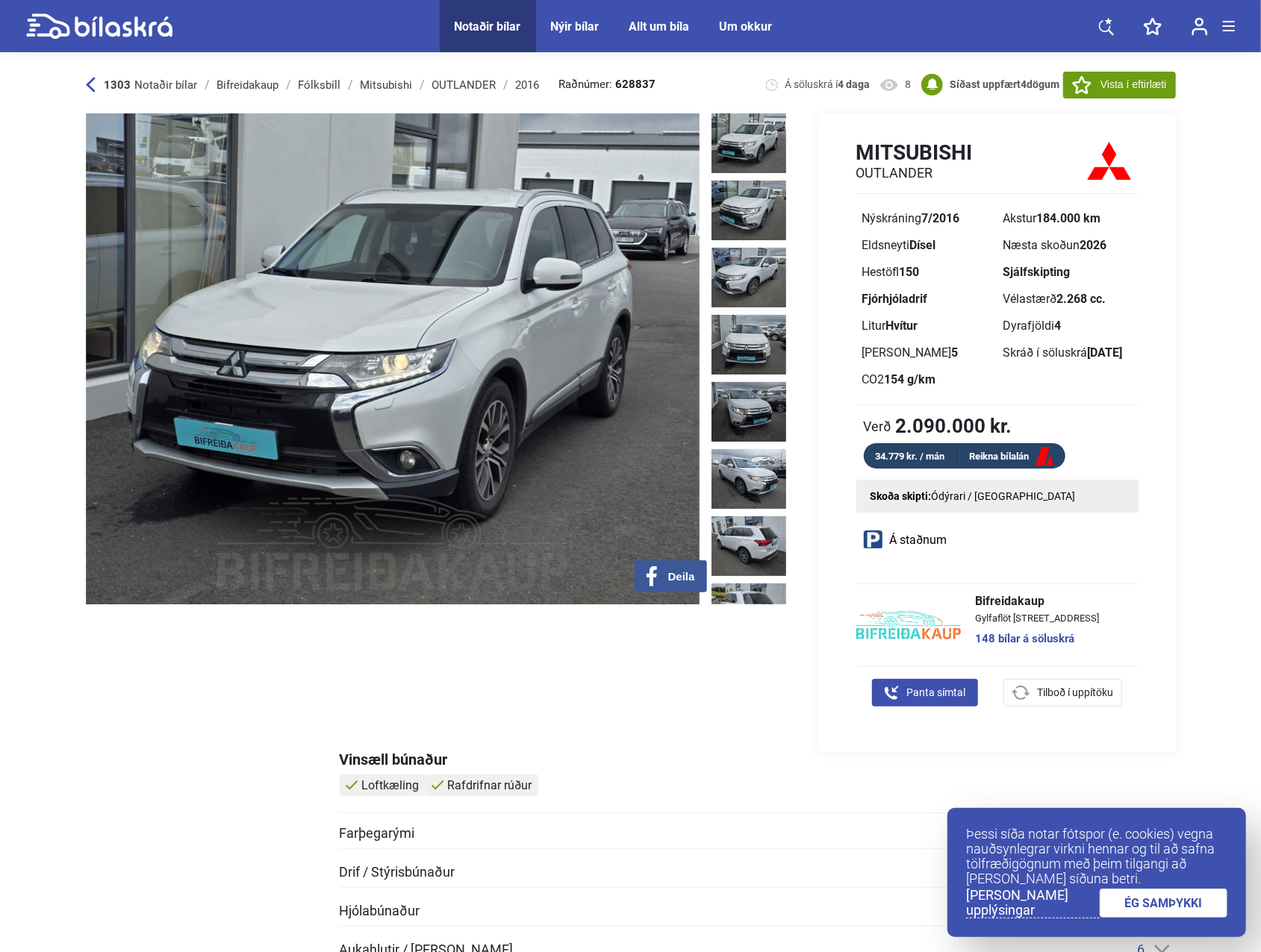
click at [93, 84] on icon at bounding box center [91, 85] width 10 height 16
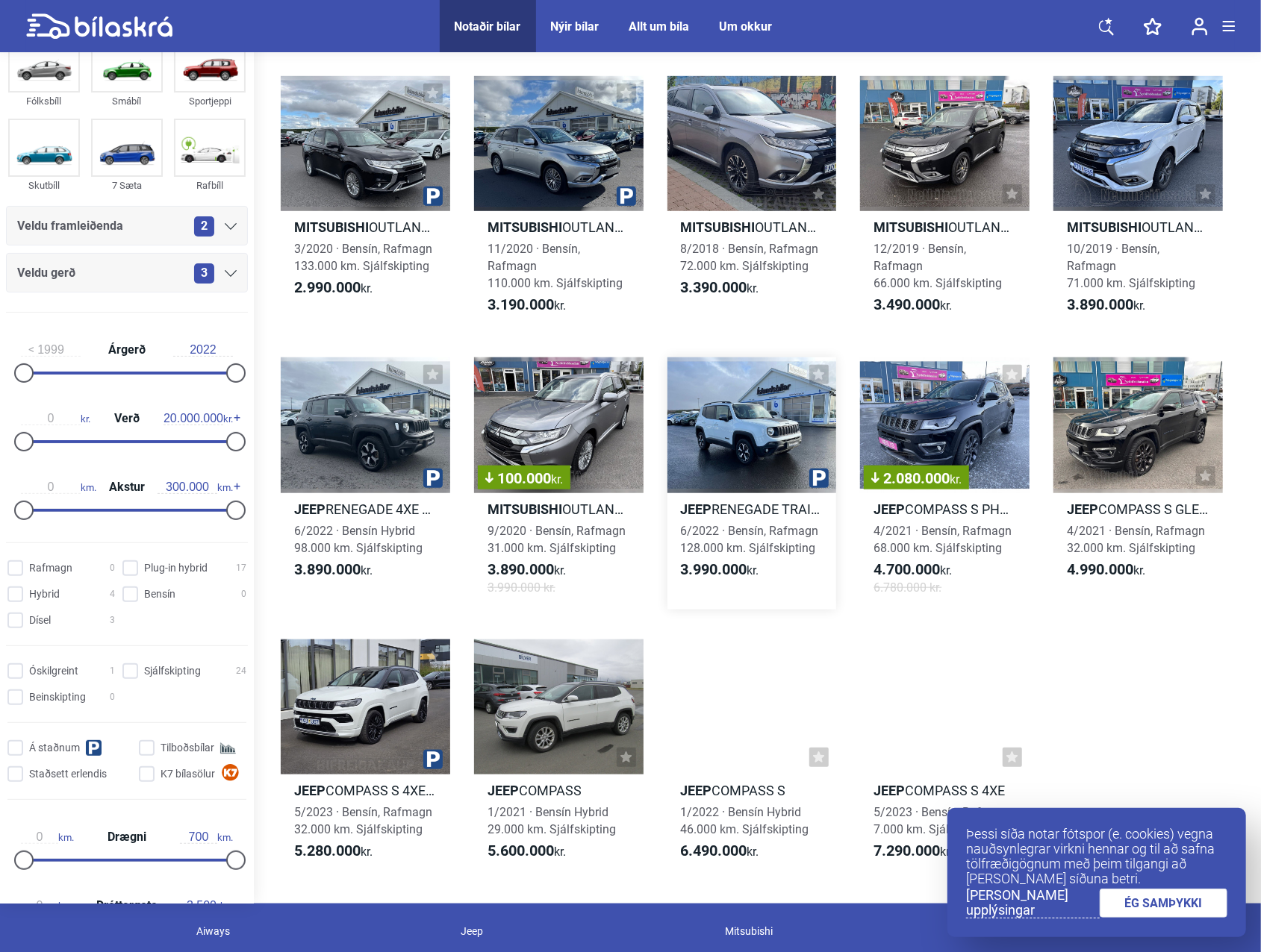
scroll to position [672, 0]
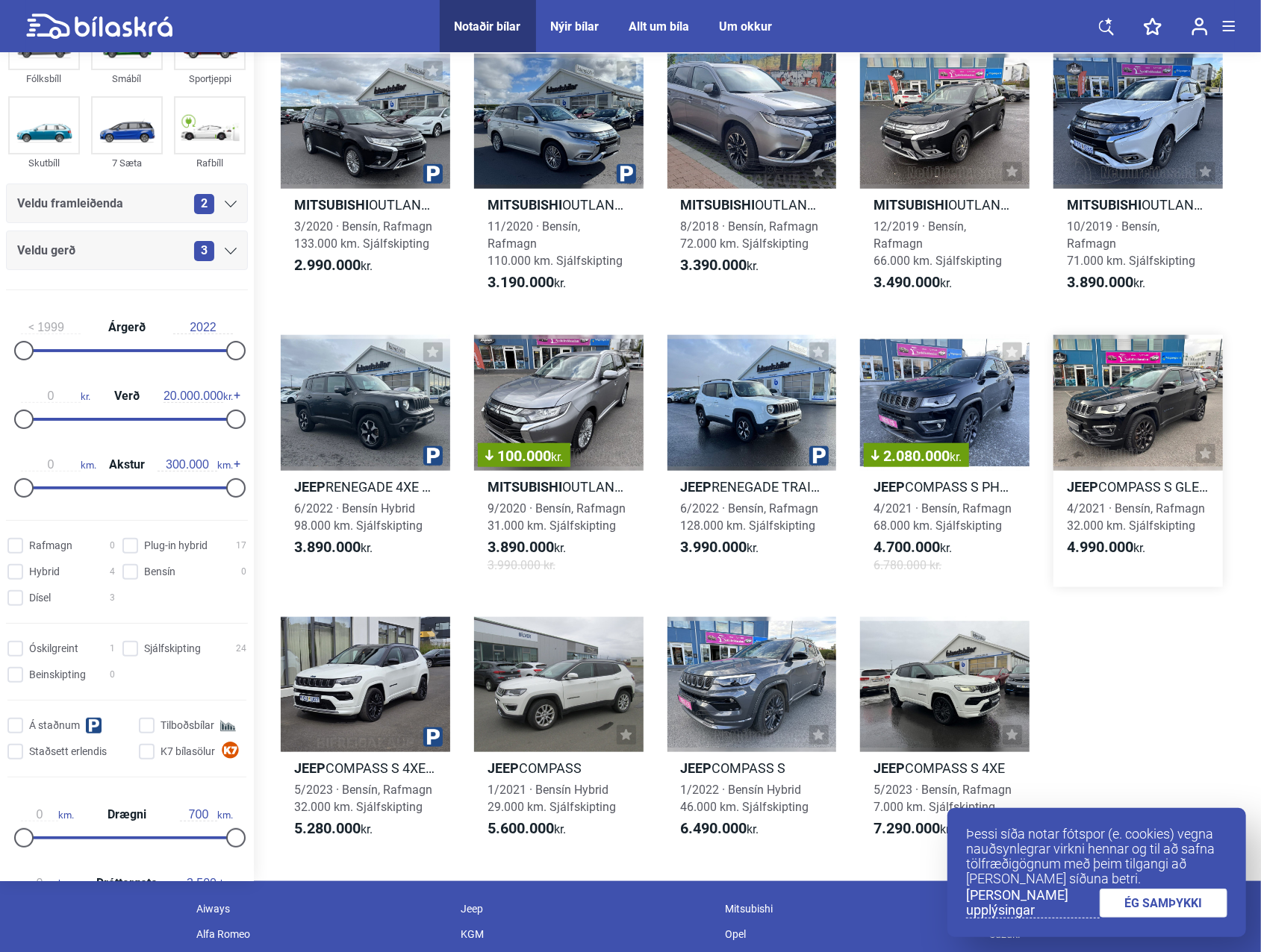
click at [1099, 478] on link "Jeep COMPASS S GLERÞAK 4/2021 · Bensín, Rafmagn 32.000 km. Sjálfskipting 4.990.…" at bounding box center [1137, 461] width 169 height 252
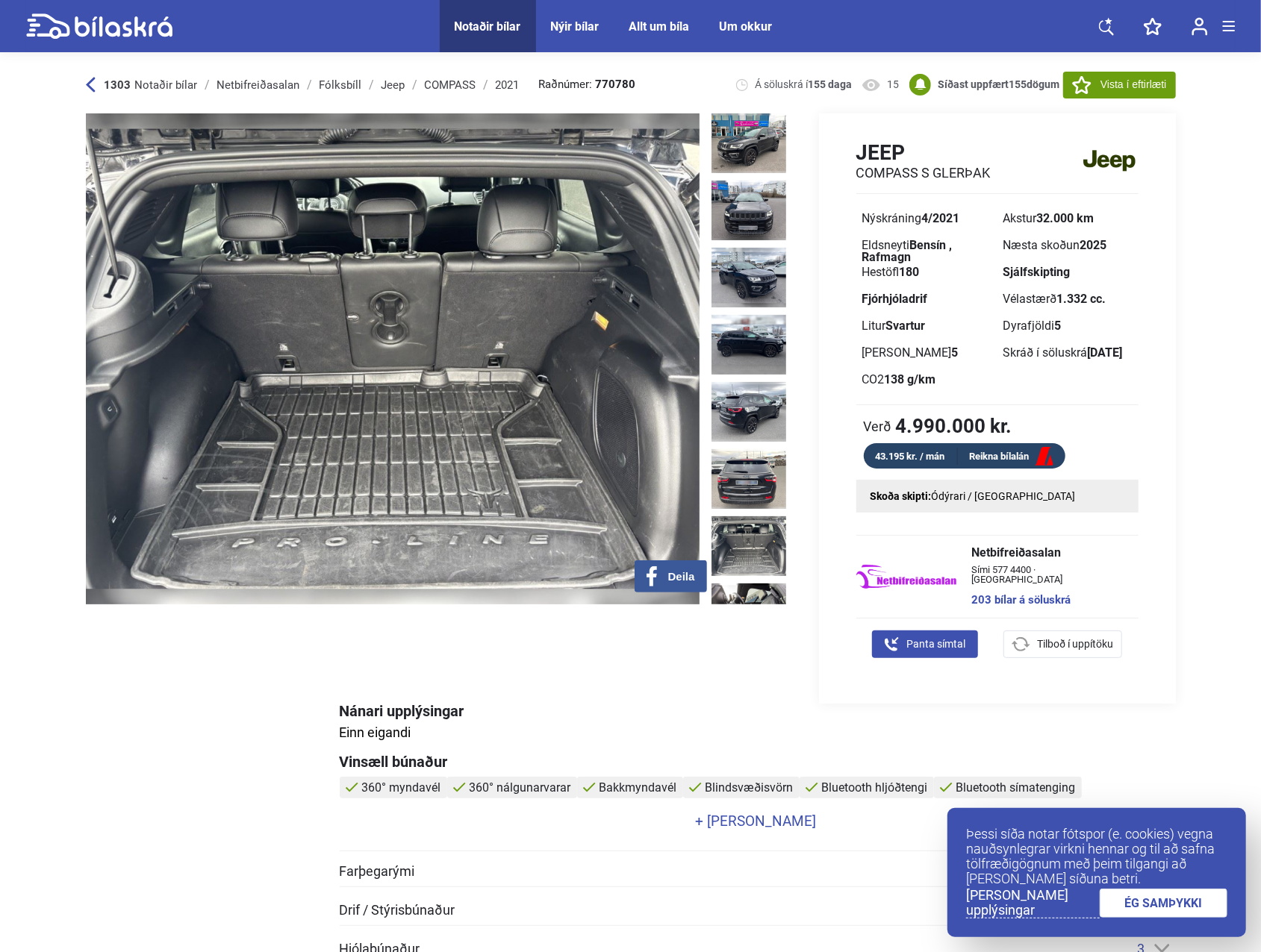
click at [764, 522] on img at bounding box center [748, 546] width 75 height 60
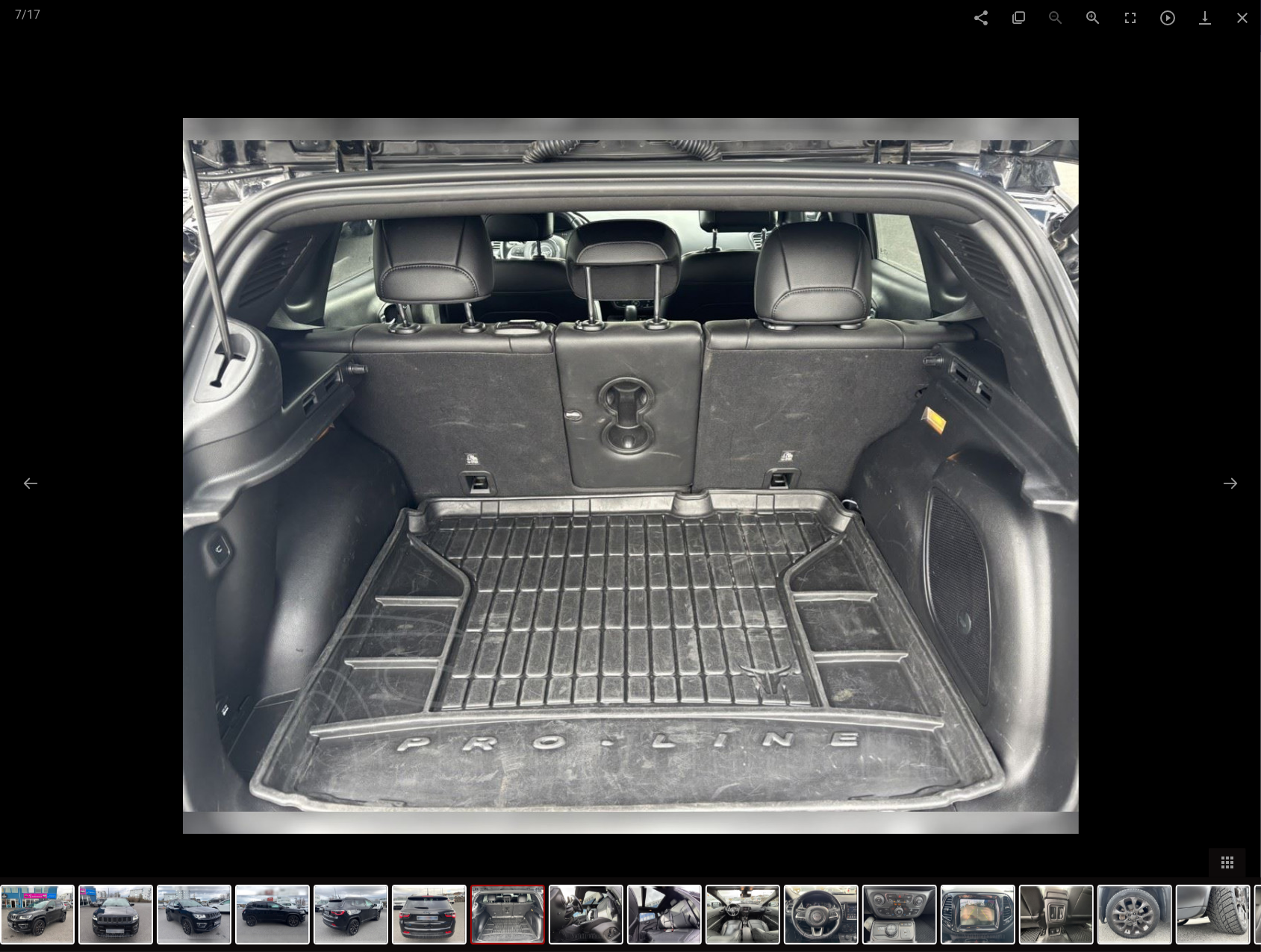
scroll to position [373, 0]
click at [1240, 13] on span at bounding box center [1241, 17] width 37 height 35
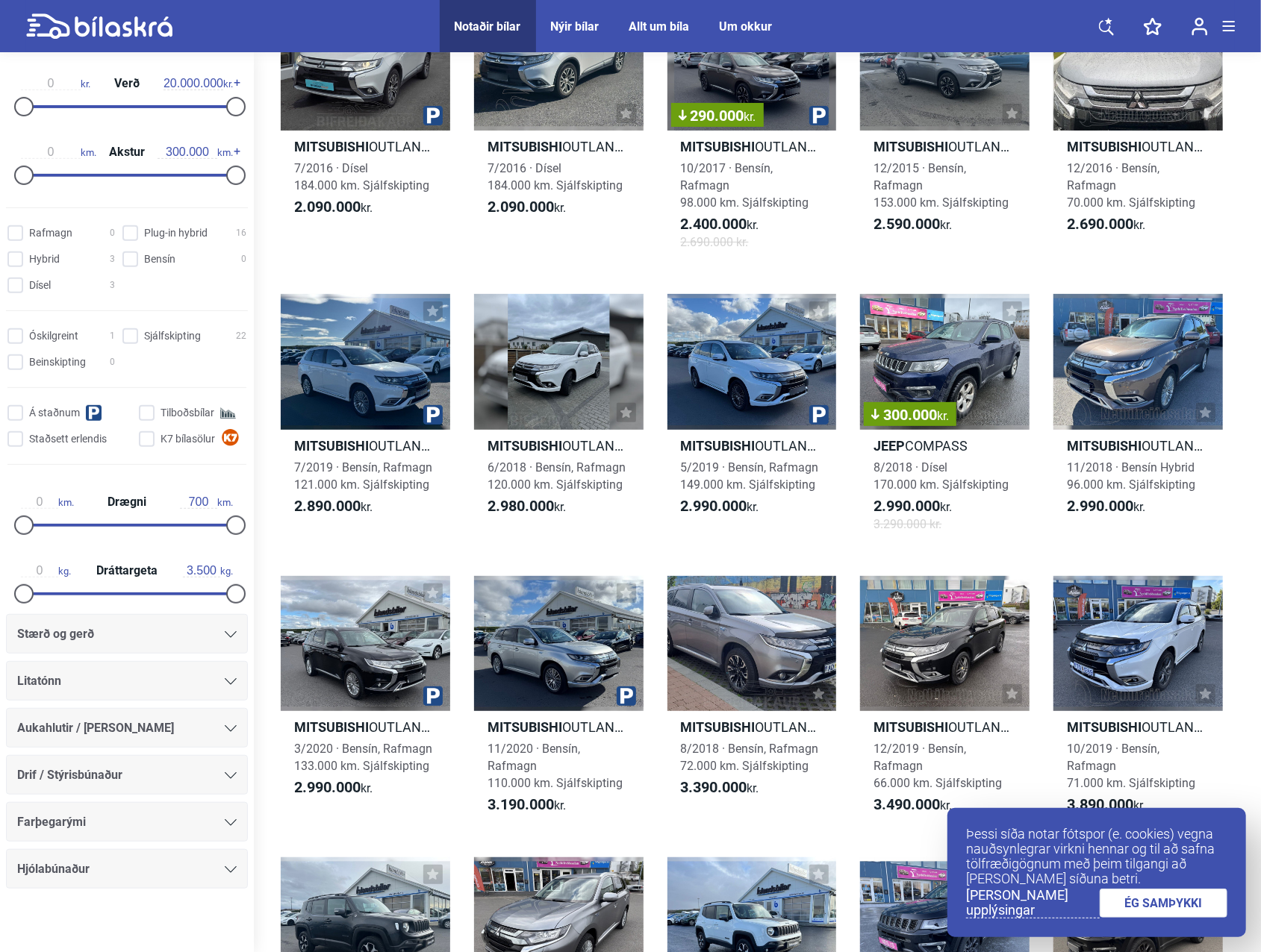
scroll to position [390, 0]
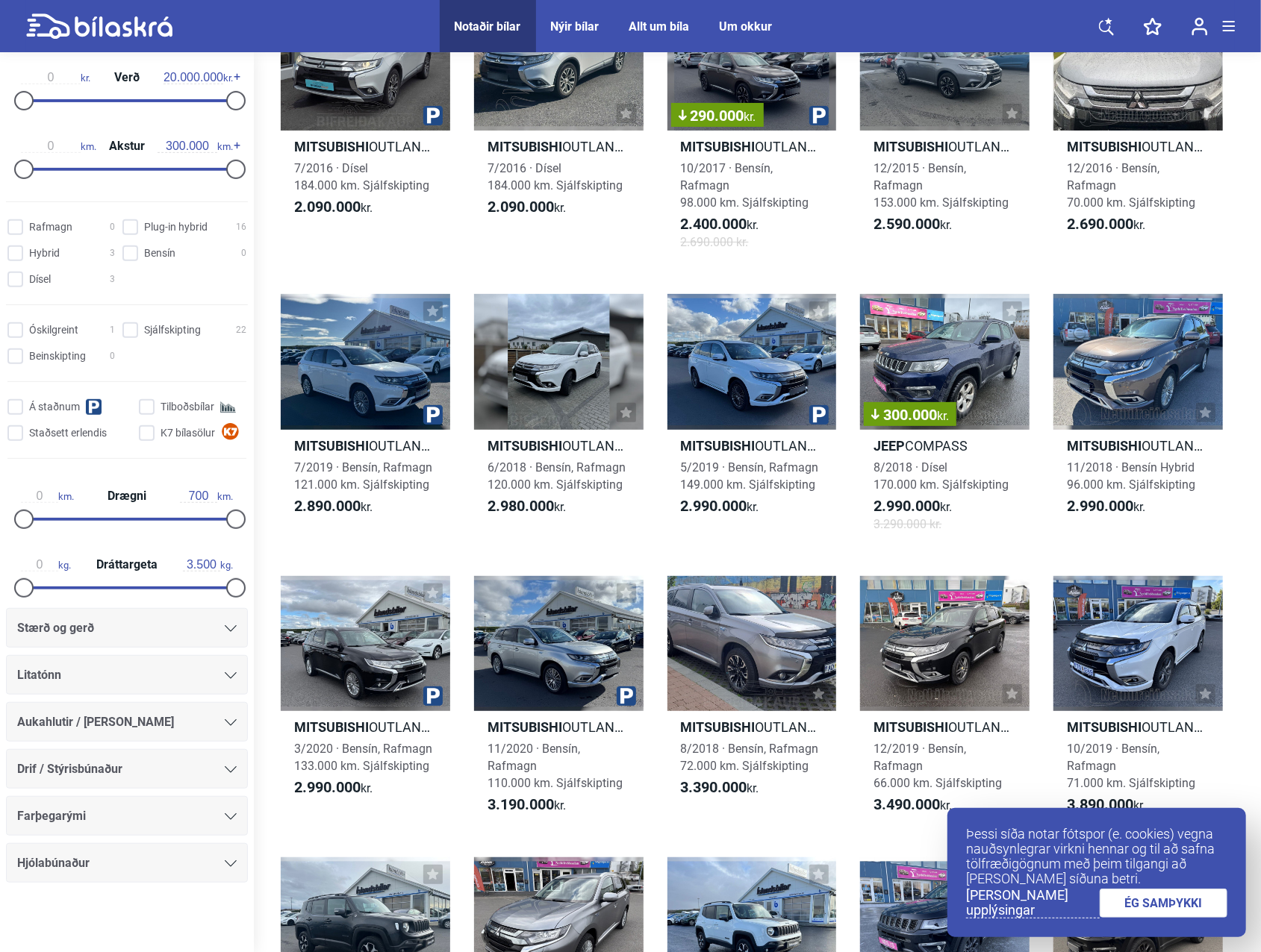
click at [164, 909] on div at bounding box center [127, 928] width 254 height 60
click at [352, 828] on link "Mitsubishi OUTLANDER INTENSE PHEV 3/2020 · Bensín, Rafmagn 133.000 km. Sjálfski…" at bounding box center [365, 702] width 169 height 252
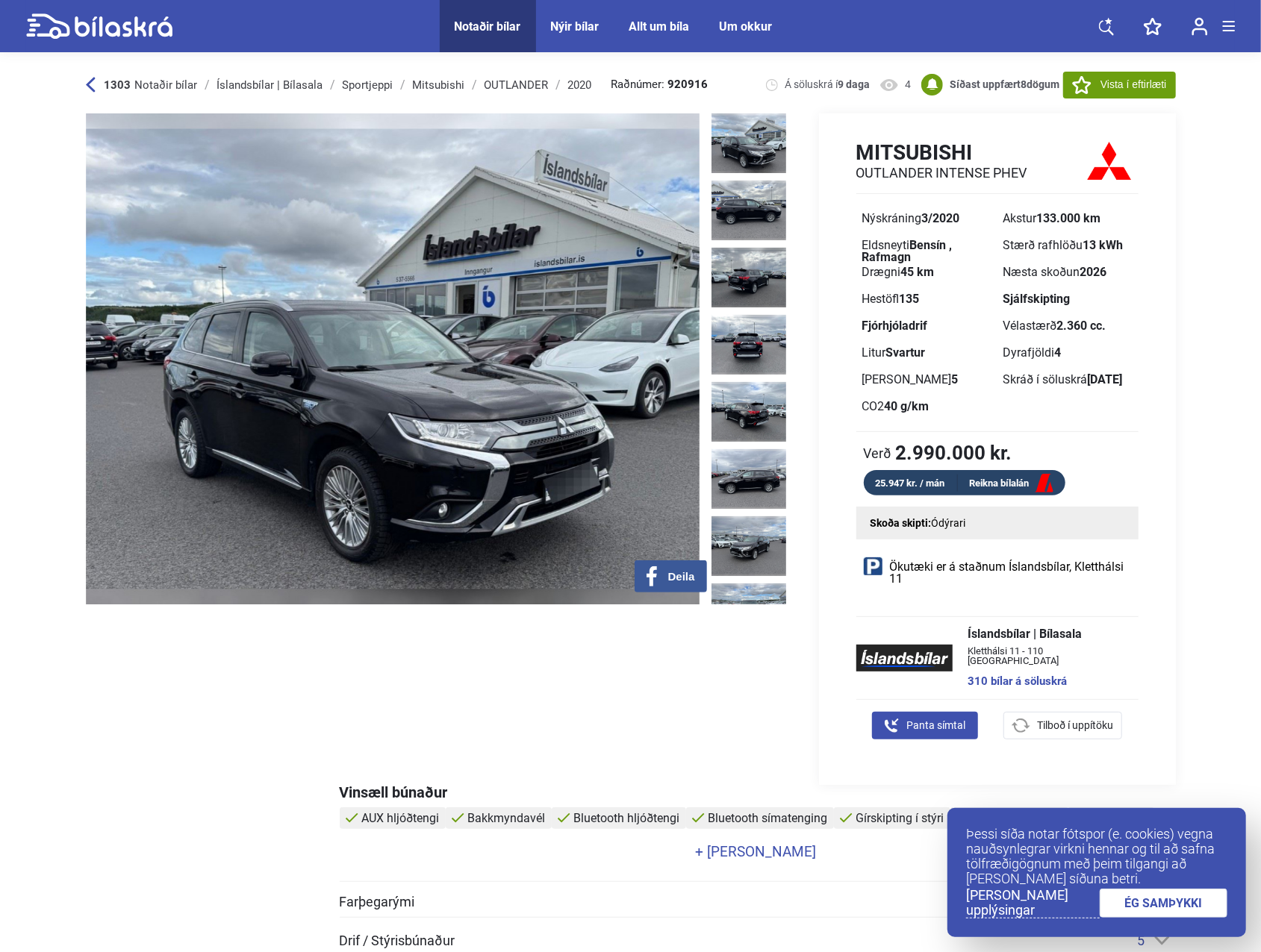
click at [88, 87] on icon at bounding box center [90, 85] width 9 height 15
